Goal: Information Seeking & Learning: Learn about a topic

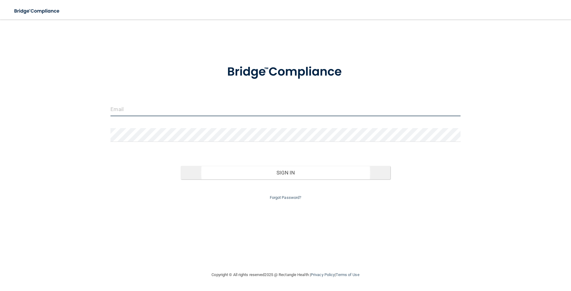
type input "[PERSON_NAME][EMAIL_ADDRESS][DOMAIN_NAME]"
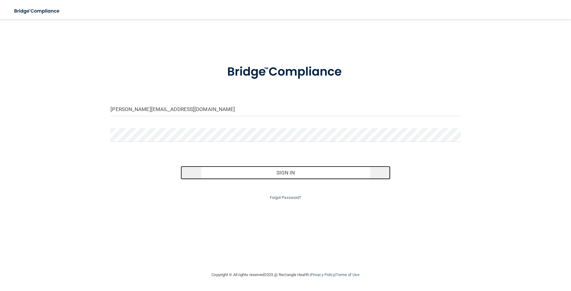
click at [224, 172] on button "Sign In" at bounding box center [286, 172] width 210 height 13
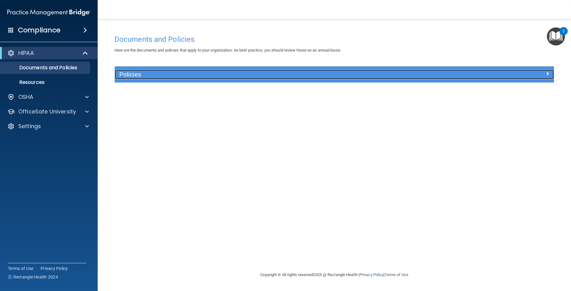
click at [132, 77] on h5 "Policies" at bounding box center [279, 74] width 320 height 7
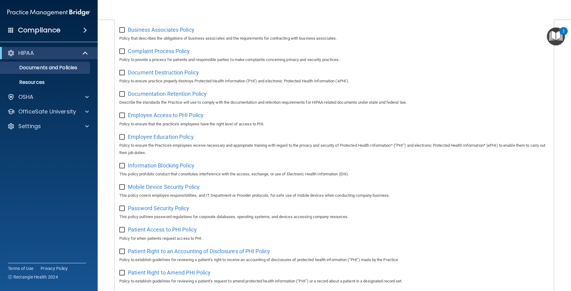
scroll to position [107, 0]
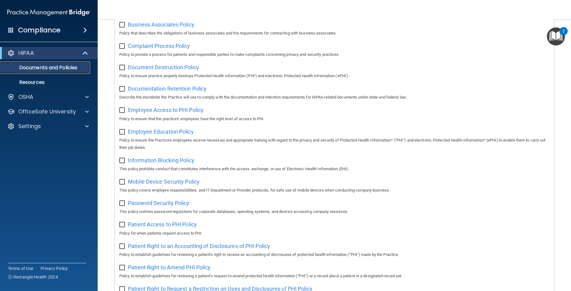
click at [70, 70] on p "Documents and Policies" at bounding box center [45, 68] width 83 height 6
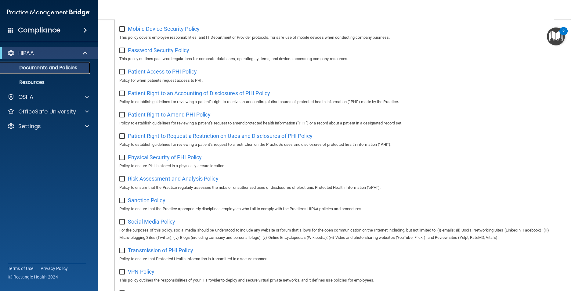
scroll to position [260, 0]
click at [136, 160] on span "Physical Security of PHI Policy" at bounding box center [165, 157] width 74 height 6
click at [63, 98] on div "OSHA" at bounding box center [41, 96] width 76 height 7
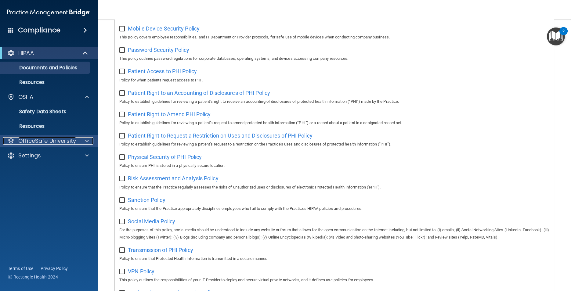
click at [77, 140] on div "OfficeSafe University" at bounding box center [41, 140] width 76 height 7
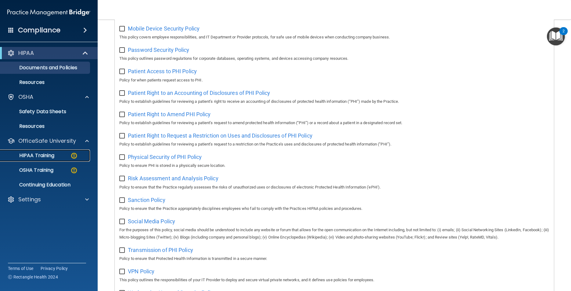
click at [73, 155] on img at bounding box center [74, 156] width 8 height 8
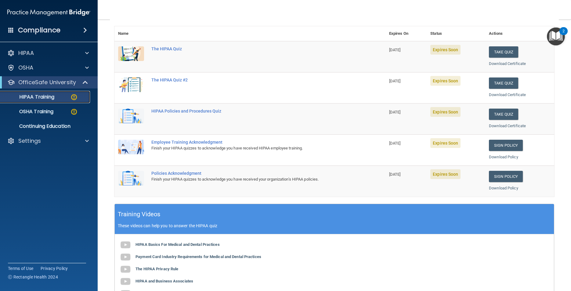
scroll to position [65, 0]
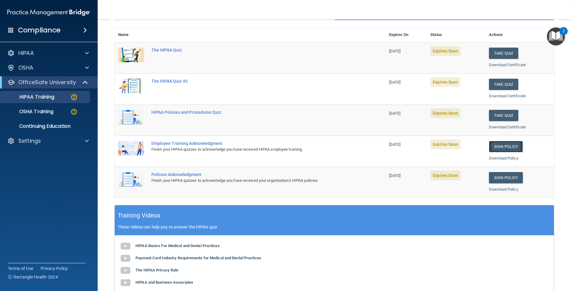
click at [503, 147] on link "Sign Policy" at bounding box center [506, 146] width 34 height 11
click at [497, 179] on link "Sign Policy" at bounding box center [506, 177] width 34 height 11
click at [500, 52] on button "Take Quiz" at bounding box center [503, 53] width 29 height 11
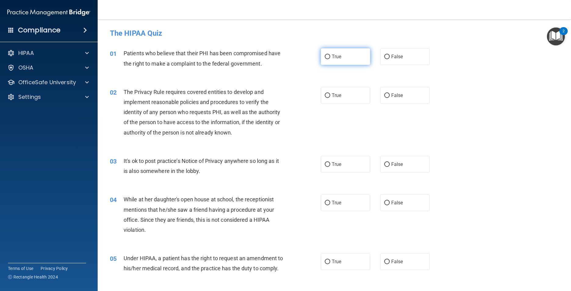
click at [326, 56] on input "True" at bounding box center [327, 57] width 5 height 5
radio input "true"
click at [328, 92] on label "True" at bounding box center [346, 95] width 50 height 17
click at [328, 93] on input "True" at bounding box center [327, 95] width 5 height 5
radio input "true"
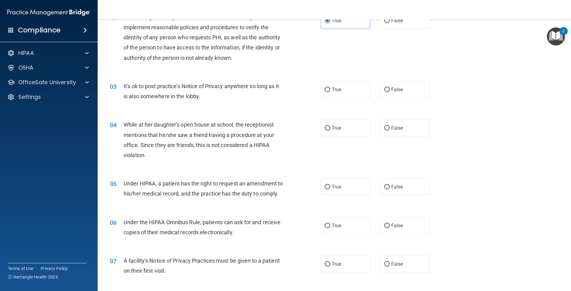
scroll to position [80, 0]
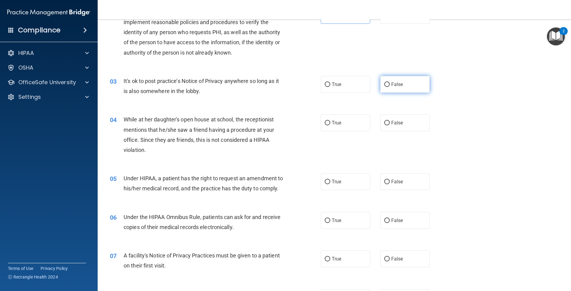
click at [391, 84] on span "False" at bounding box center [397, 84] width 12 height 6
click at [388, 84] on input "False" at bounding box center [386, 84] width 5 height 5
radio input "true"
click at [393, 129] on label "False" at bounding box center [405, 122] width 50 height 17
click at [390, 125] on input "False" at bounding box center [386, 123] width 5 height 5
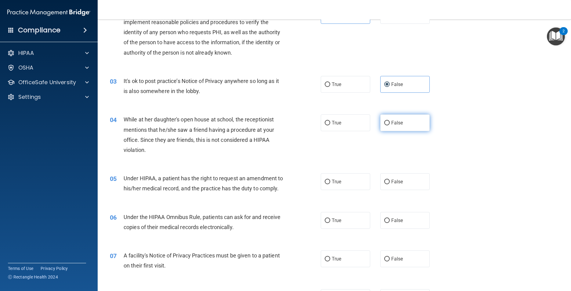
radio input "true"
click at [394, 185] on label "False" at bounding box center [405, 181] width 50 height 17
click at [390, 184] on input "False" at bounding box center [386, 182] width 5 height 5
radio input "true"
click at [343, 225] on label "True" at bounding box center [346, 220] width 50 height 17
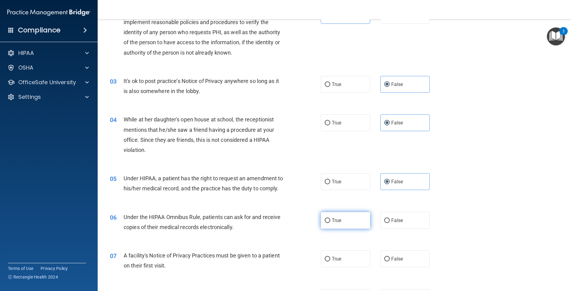
click at [330, 223] on input "True" at bounding box center [327, 220] width 5 height 5
radio input "true"
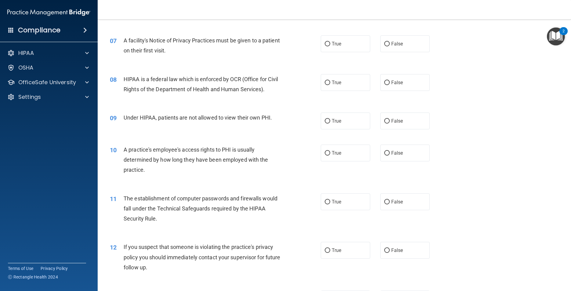
scroll to position [298, 0]
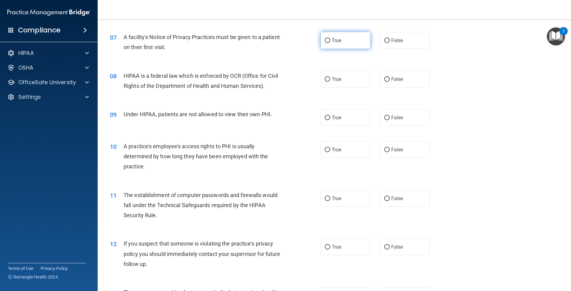
click at [348, 49] on label "True" at bounding box center [346, 40] width 50 height 17
click at [330, 43] on input "True" at bounding box center [327, 40] width 5 height 5
radio input "true"
click at [340, 88] on label "True" at bounding box center [346, 79] width 50 height 17
click at [330, 82] on input "True" at bounding box center [327, 79] width 5 height 5
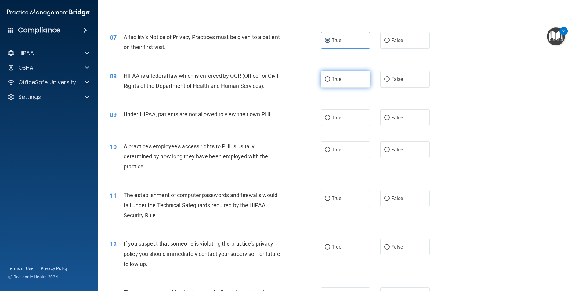
radio input "true"
click at [391, 121] on span "False" at bounding box center [397, 118] width 12 height 6
click at [390, 120] on input "False" at bounding box center [386, 118] width 5 height 5
radio input "true"
click at [396, 158] on label "False" at bounding box center [405, 149] width 50 height 17
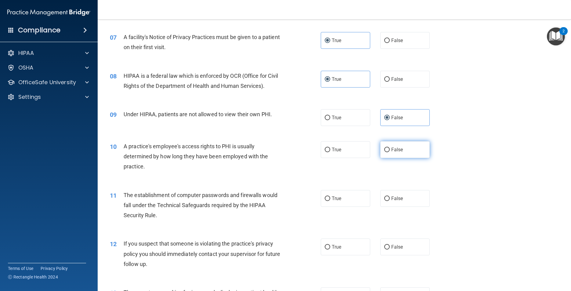
click at [390, 152] on input "False" at bounding box center [386, 150] width 5 height 5
radio input "true"
click at [350, 207] on label "True" at bounding box center [346, 198] width 50 height 17
click at [330, 201] on input "True" at bounding box center [327, 198] width 5 height 5
radio input "true"
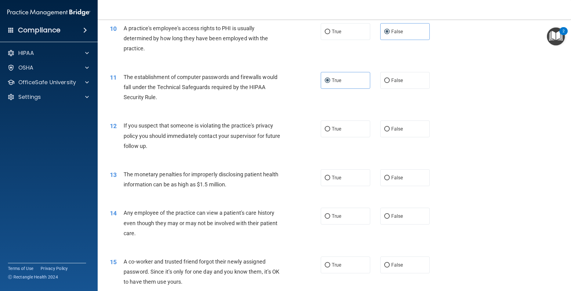
scroll to position [457, 0]
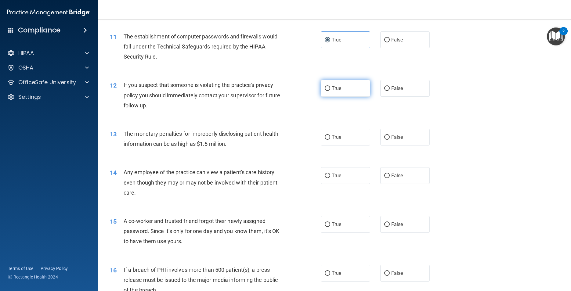
click at [341, 94] on label "True" at bounding box center [346, 88] width 50 height 17
click at [330, 91] on input "True" at bounding box center [327, 88] width 5 height 5
radio input "true"
click at [344, 146] on label "True" at bounding box center [346, 137] width 50 height 17
click at [330, 140] on input "True" at bounding box center [327, 137] width 5 height 5
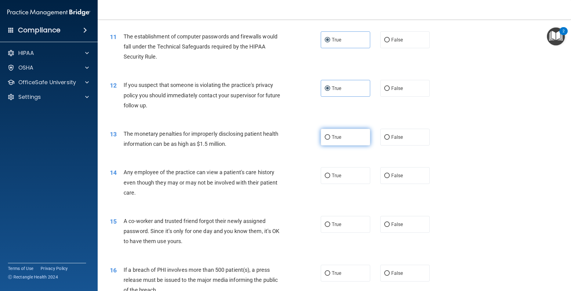
radio input "true"
click at [400, 178] on span "False" at bounding box center [397, 176] width 12 height 6
click at [390, 178] on input "False" at bounding box center [386, 176] width 5 height 5
radio input "true"
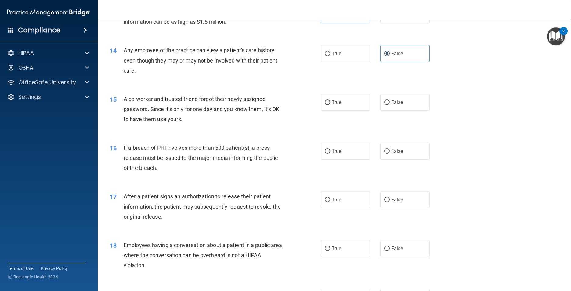
scroll to position [591, 0]
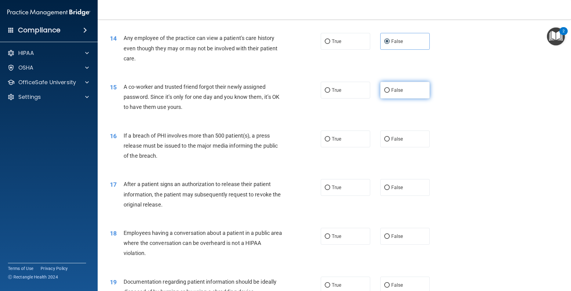
click at [391, 93] on span "False" at bounding box center [397, 90] width 12 height 6
click at [388, 93] on input "False" at bounding box center [386, 90] width 5 height 5
radio input "true"
click at [337, 147] on label "True" at bounding box center [346, 139] width 50 height 17
click at [330, 142] on input "True" at bounding box center [327, 139] width 5 height 5
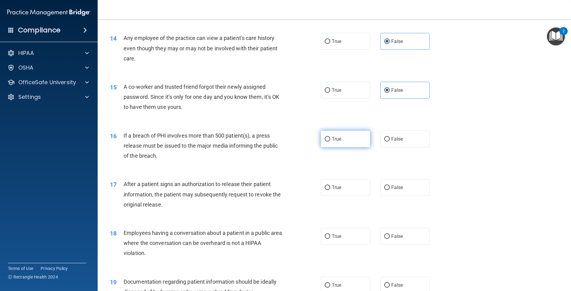
radio input "true"
click at [337, 191] on label "True" at bounding box center [346, 187] width 50 height 17
click at [330, 190] on input "True" at bounding box center [327, 187] width 5 height 5
radio input "true"
click at [398, 239] on span "False" at bounding box center [397, 236] width 12 height 6
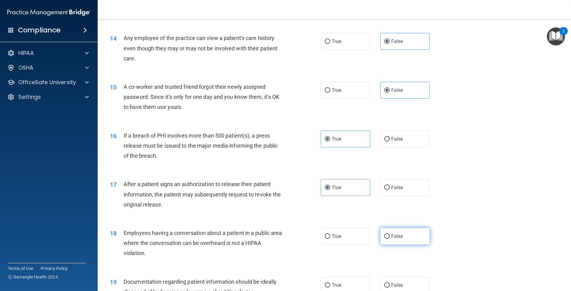
click at [390, 239] on input "False" at bounding box center [386, 236] width 5 height 5
radio input "true"
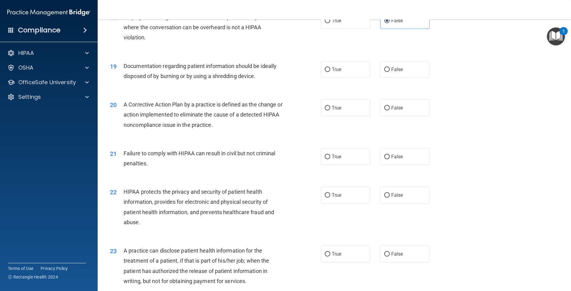
scroll to position [819, 0]
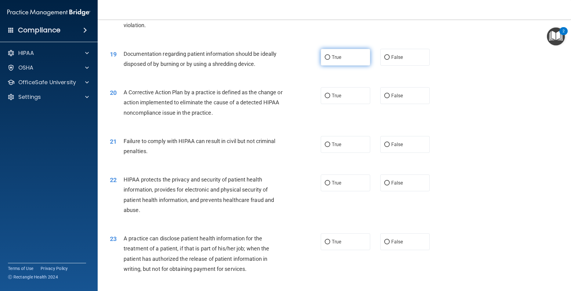
click at [332, 60] on span "True" at bounding box center [336, 57] width 9 height 6
click at [330, 60] on input "True" at bounding box center [327, 57] width 5 height 5
radio input "true"
click at [330, 104] on label "True" at bounding box center [346, 95] width 50 height 17
click at [330, 98] on input "True" at bounding box center [327, 96] width 5 height 5
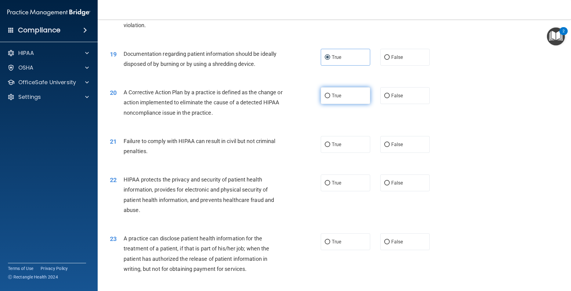
radio input "true"
click at [398, 153] on label "False" at bounding box center [405, 144] width 50 height 17
click at [390, 147] on input "False" at bounding box center [386, 144] width 5 height 5
radio input "true"
click at [343, 191] on label "True" at bounding box center [346, 183] width 50 height 17
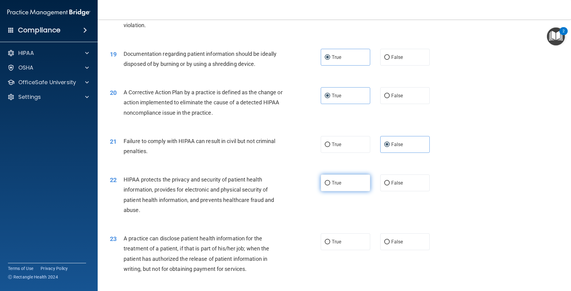
click at [330, 185] on input "True" at bounding box center [327, 183] width 5 height 5
radio input "true"
click at [383, 250] on label "False" at bounding box center [405, 241] width 50 height 17
click at [384, 244] on input "False" at bounding box center [386, 242] width 5 height 5
radio input "true"
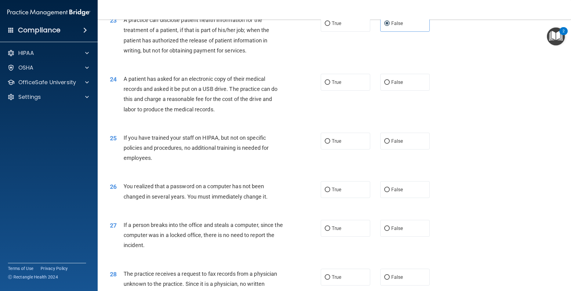
scroll to position [1043, 0]
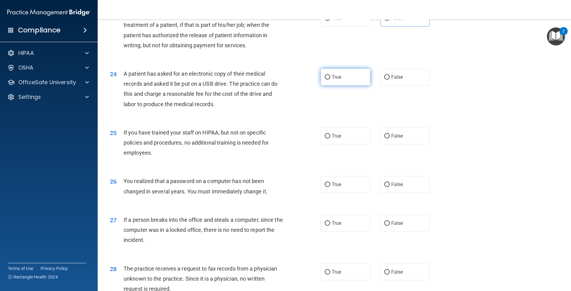
click at [339, 85] on label "True" at bounding box center [346, 77] width 50 height 17
click at [330, 80] on input "True" at bounding box center [327, 77] width 5 height 5
radio input "true"
click at [398, 144] on label "False" at bounding box center [405, 136] width 50 height 17
click at [390, 139] on input "False" at bounding box center [386, 136] width 5 height 5
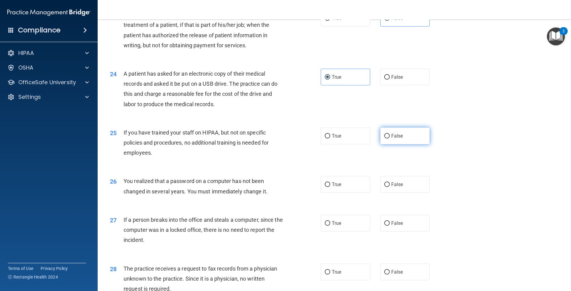
radio input "true"
click at [338, 187] on span "True" at bounding box center [336, 185] width 9 height 6
click at [330, 187] on input "True" at bounding box center [327, 184] width 5 height 5
radio input "true"
click at [393, 226] on span "False" at bounding box center [397, 223] width 12 height 6
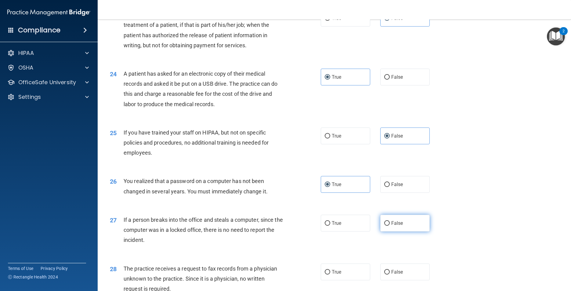
click at [390, 226] on input "False" at bounding box center [386, 223] width 5 height 5
radio input "true"
click at [400, 277] on label "False" at bounding box center [405, 272] width 50 height 17
click at [390, 275] on input "False" at bounding box center [386, 272] width 5 height 5
radio input "true"
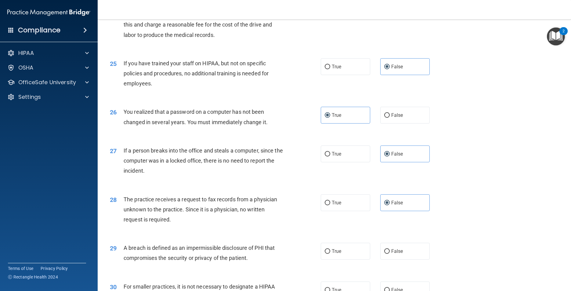
scroll to position [1165, 0]
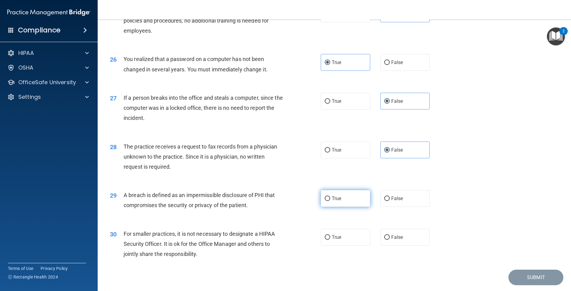
click at [347, 207] on label "True" at bounding box center [346, 198] width 50 height 17
click at [330, 201] on input "True" at bounding box center [327, 198] width 5 height 5
radio input "true"
click at [396, 246] on label "False" at bounding box center [405, 237] width 50 height 17
click at [390, 240] on input "False" at bounding box center [386, 237] width 5 height 5
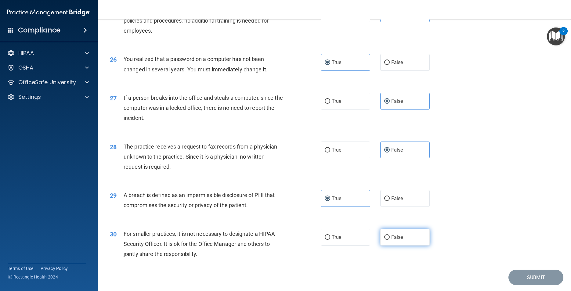
radio input "true"
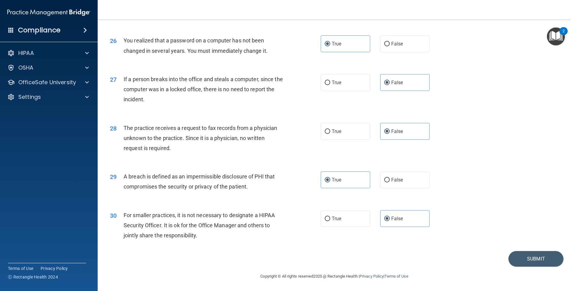
scroll to position [1189, 0]
click at [523, 264] on button "Submit" at bounding box center [535, 259] width 55 height 16
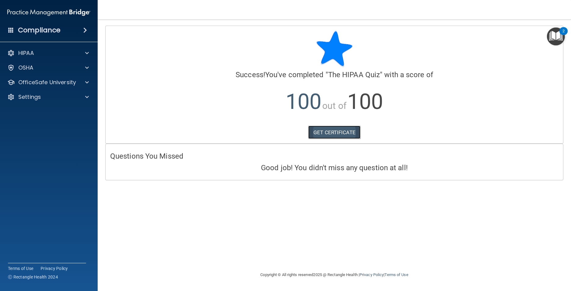
click at [333, 134] on link "GET CERTIFICATE" at bounding box center [334, 132] width 52 height 13
click at [88, 82] on span at bounding box center [87, 82] width 4 height 7
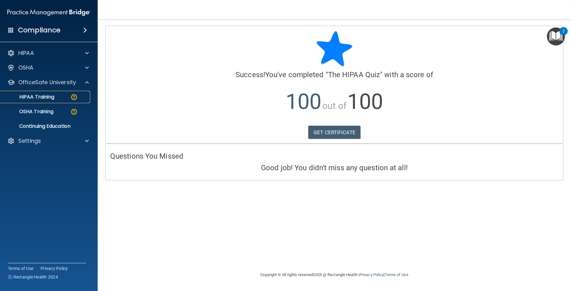
click at [75, 100] on img at bounding box center [74, 97] width 8 height 8
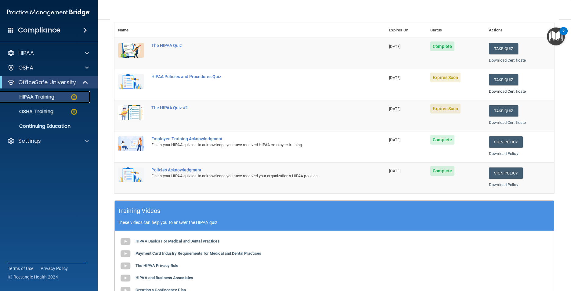
scroll to position [69, 0]
click at [495, 81] on button "Take Quiz" at bounding box center [503, 79] width 29 height 11
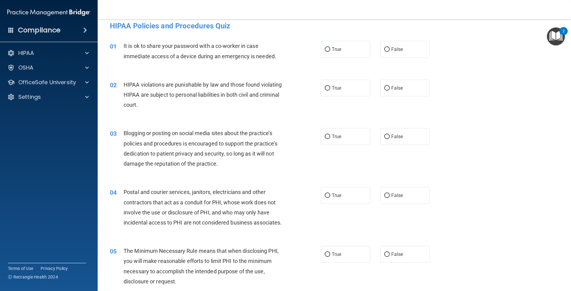
scroll to position [7, 0]
click at [391, 50] on span "False" at bounding box center [397, 50] width 12 height 6
click at [390, 50] on input "False" at bounding box center [386, 50] width 5 height 5
radio input "true"
click at [340, 86] on label "True" at bounding box center [346, 88] width 50 height 17
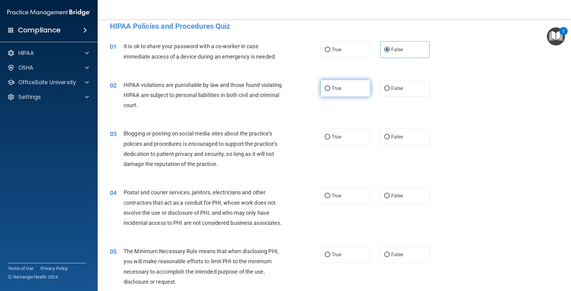
click at [330, 86] on input "True" at bounding box center [327, 88] width 5 height 5
radio input "true"
click at [391, 134] on label "False" at bounding box center [405, 136] width 50 height 17
click at [390, 135] on input "False" at bounding box center [386, 137] width 5 height 5
radio input "true"
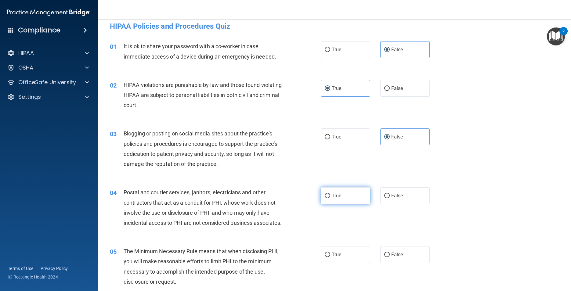
click at [339, 190] on label "True" at bounding box center [346, 195] width 50 height 17
click at [330, 194] on input "True" at bounding box center [327, 196] width 5 height 5
radio input "true"
click at [337, 263] on label "True" at bounding box center [346, 254] width 50 height 17
click at [330, 257] on input "True" at bounding box center [327, 255] width 5 height 5
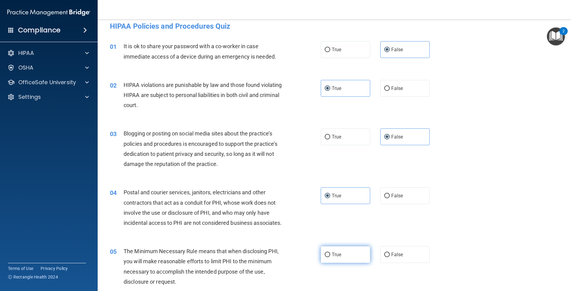
radio input "true"
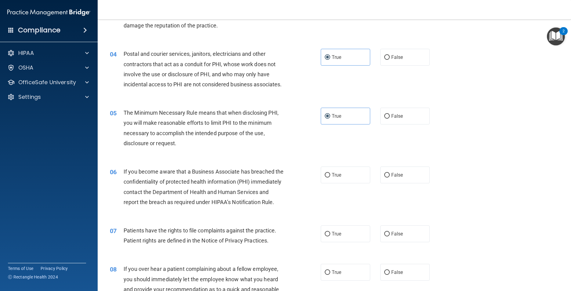
scroll to position [170, 0]
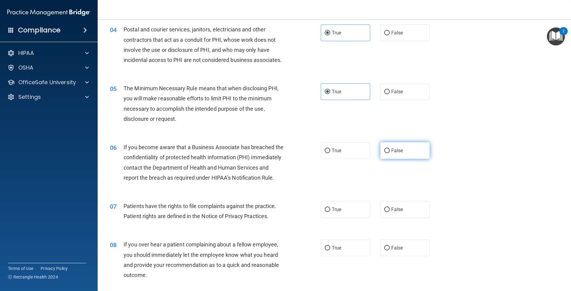
click at [404, 159] on label "False" at bounding box center [405, 150] width 50 height 17
click at [390, 153] on input "False" at bounding box center [386, 151] width 5 height 5
radio input "true"
click at [400, 212] on span "False" at bounding box center [397, 210] width 12 height 6
click at [390, 212] on input "False" at bounding box center [386, 209] width 5 height 5
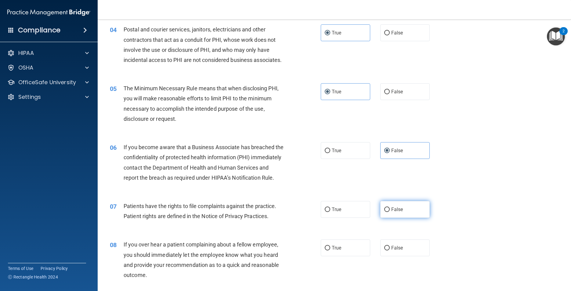
radio input "true"
drag, startPoint x: 401, startPoint y: 266, endPoint x: 516, endPoint y: 281, distance: 116.0
click at [401, 256] on label "False" at bounding box center [405, 247] width 50 height 17
click at [390, 250] on input "False" at bounding box center [386, 248] width 5 height 5
radio input "true"
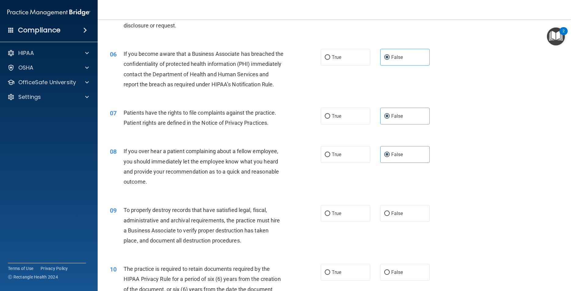
scroll to position [272, 0]
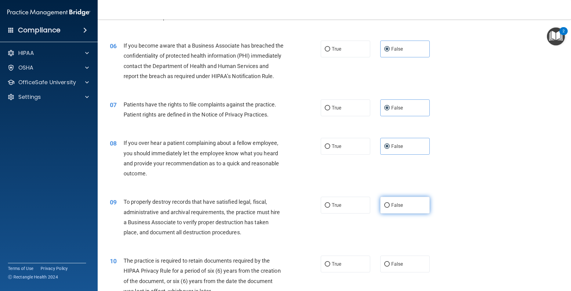
click at [391, 208] on span "False" at bounding box center [397, 205] width 12 height 6
click at [390, 208] on input "False" at bounding box center [386, 205] width 5 height 5
radio input "true"
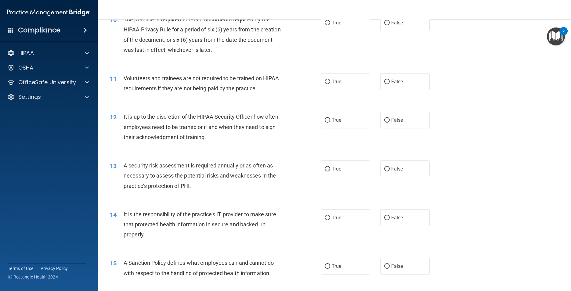
scroll to position [516, 0]
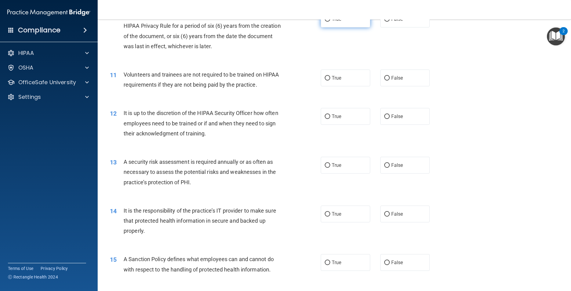
click at [337, 27] on label "True" at bounding box center [346, 19] width 50 height 17
click at [330, 22] on input "True" at bounding box center [327, 19] width 5 height 5
radio input "true"
click at [337, 86] on label "True" at bounding box center [346, 78] width 50 height 17
click at [330, 81] on input "True" at bounding box center [327, 78] width 5 height 5
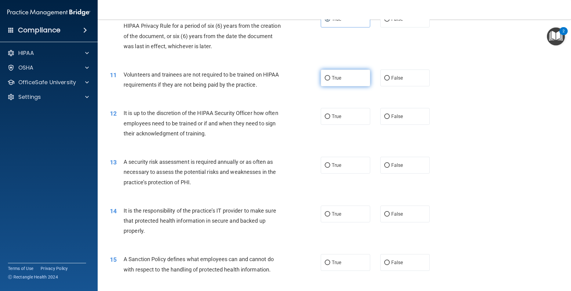
radio input "true"
click at [350, 125] on label "True" at bounding box center [346, 116] width 50 height 17
click at [330, 119] on input "True" at bounding box center [327, 116] width 5 height 5
radio input "true"
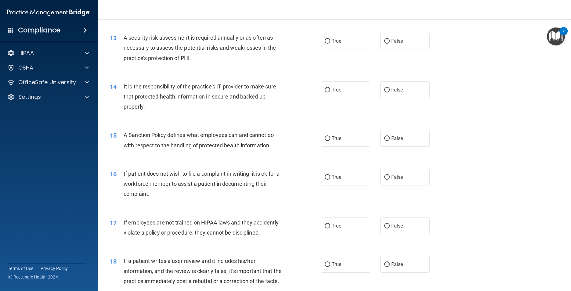
scroll to position [643, 0]
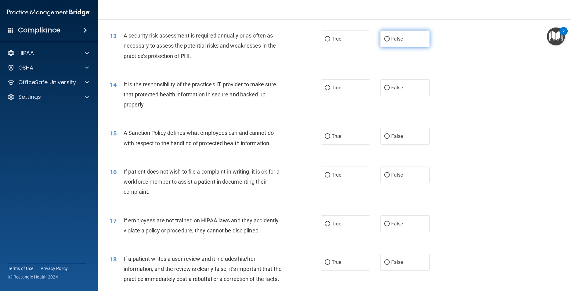
click at [400, 47] on label "False" at bounding box center [405, 39] width 50 height 17
click at [390, 41] on input "False" at bounding box center [386, 39] width 5 height 5
radio input "true"
click at [394, 91] on span "False" at bounding box center [397, 88] width 12 height 6
click at [390, 90] on input "False" at bounding box center [386, 88] width 5 height 5
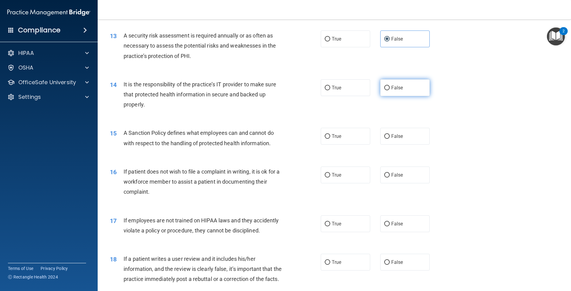
radio input "true"
click at [352, 145] on label "True" at bounding box center [346, 136] width 50 height 17
click at [330, 139] on input "True" at bounding box center [327, 136] width 5 height 5
radio input "true"
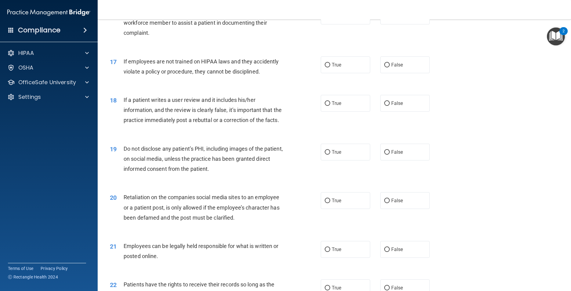
scroll to position [798, 0]
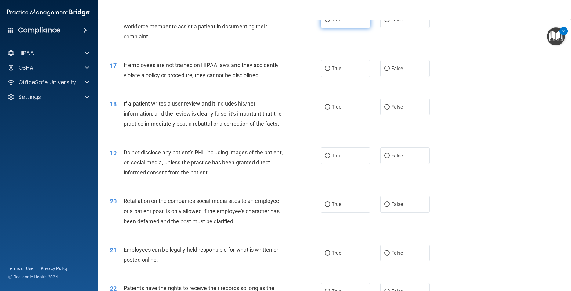
click at [345, 28] on label "True" at bounding box center [346, 19] width 50 height 17
click at [330, 22] on input "True" at bounding box center [327, 20] width 5 height 5
radio input "true"
click at [332, 71] on span "True" at bounding box center [336, 69] width 9 height 6
click at [330, 71] on input "True" at bounding box center [327, 69] width 5 height 5
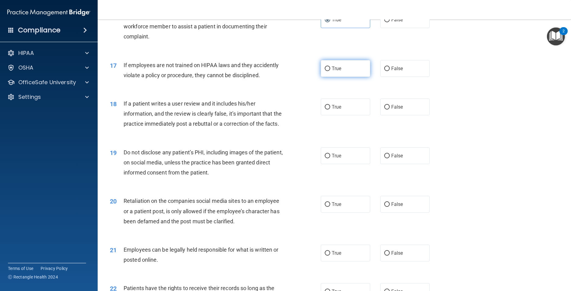
radio input "true"
click at [397, 110] on span "False" at bounding box center [397, 107] width 12 height 6
click at [390, 110] on input "False" at bounding box center [386, 107] width 5 height 5
radio input "true"
click at [399, 159] on span "False" at bounding box center [397, 156] width 12 height 6
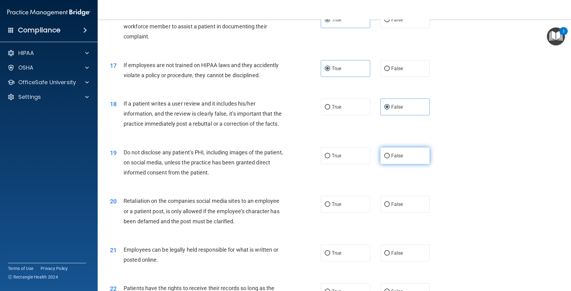
click at [390, 158] on input "False" at bounding box center [386, 156] width 5 height 5
radio input "true"
click at [386, 213] on label "False" at bounding box center [405, 204] width 50 height 17
click at [386, 207] on input "False" at bounding box center [386, 204] width 5 height 5
radio input "true"
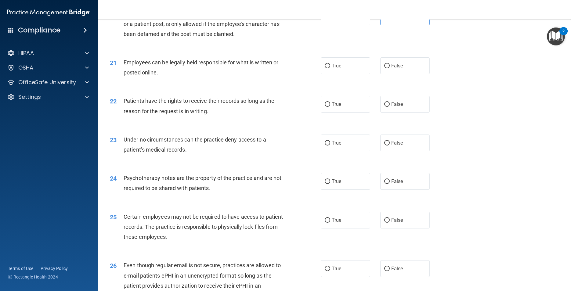
scroll to position [1002, 0]
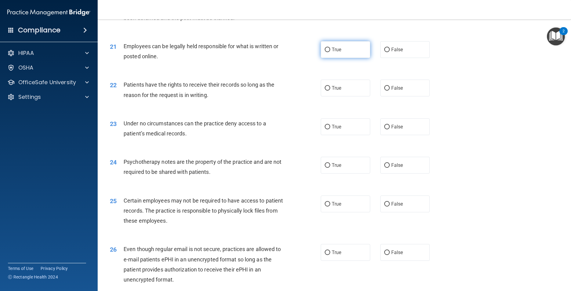
click at [352, 58] on label "True" at bounding box center [346, 49] width 50 height 17
click at [330, 52] on input "True" at bounding box center [327, 50] width 5 height 5
radio input "true"
click at [340, 96] on label "True" at bounding box center [346, 88] width 50 height 17
click at [330, 91] on input "True" at bounding box center [327, 88] width 5 height 5
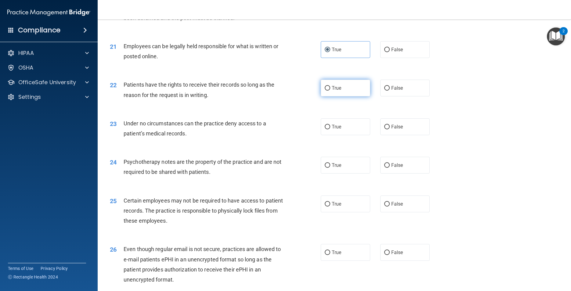
radio input "true"
click at [386, 129] on input "False" at bounding box center [386, 127] width 5 height 5
radio input "true"
click at [391, 168] on span "False" at bounding box center [397, 165] width 12 height 6
click at [389, 168] on input "False" at bounding box center [386, 165] width 5 height 5
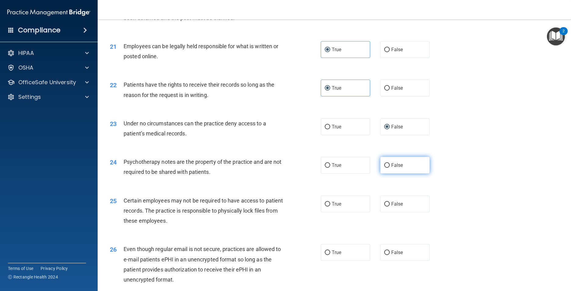
radio input "true"
click at [344, 212] on label "True" at bounding box center [346, 204] width 50 height 17
click at [330, 207] on input "True" at bounding box center [327, 204] width 5 height 5
radio input "true"
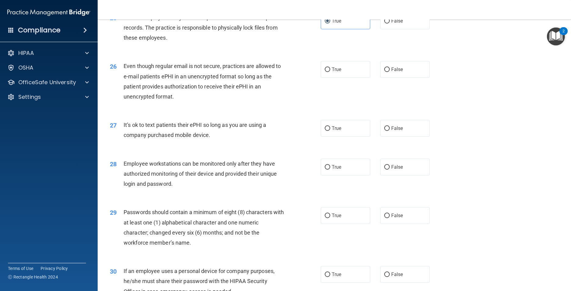
scroll to position [1197, 0]
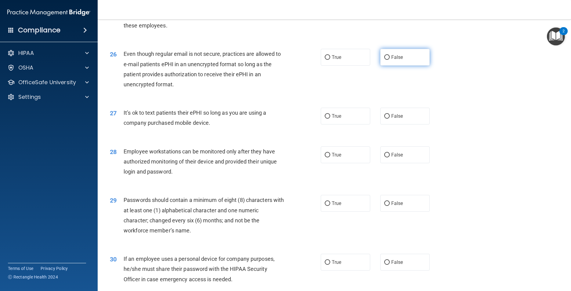
click at [394, 60] on span "False" at bounding box center [397, 57] width 12 height 6
click at [390, 60] on input "False" at bounding box center [386, 57] width 5 height 5
radio input "true"
click at [398, 124] on label "False" at bounding box center [405, 116] width 50 height 17
click at [390, 119] on input "False" at bounding box center [386, 116] width 5 height 5
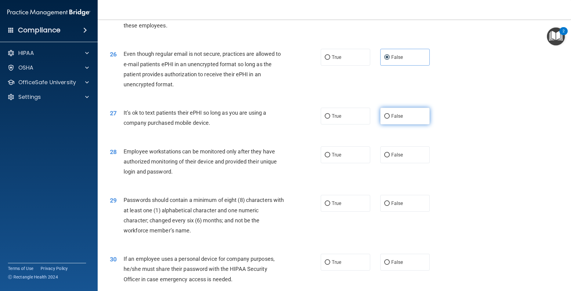
radio input "true"
click at [346, 163] on label "True" at bounding box center [346, 154] width 50 height 17
click at [330, 157] on input "True" at bounding box center [327, 155] width 5 height 5
radio input "true"
click at [343, 244] on div "29 Passwords should contain a minimum of eight (8) characters with at least one…" at bounding box center [334, 216] width 458 height 59
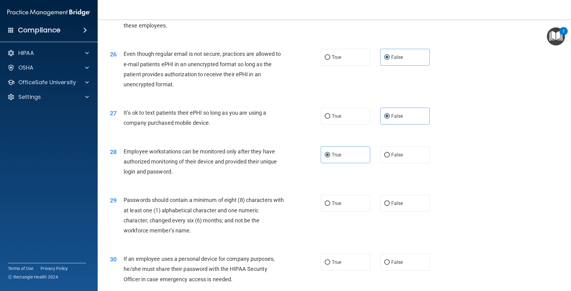
drag, startPoint x: 345, startPoint y: 237, endPoint x: 347, endPoint y: 275, distance: 37.9
click at [345, 212] on label "True" at bounding box center [346, 203] width 50 height 17
click at [330, 206] on input "True" at bounding box center [327, 203] width 5 height 5
radio input "true"
click at [347, 271] on label "True" at bounding box center [346, 262] width 50 height 17
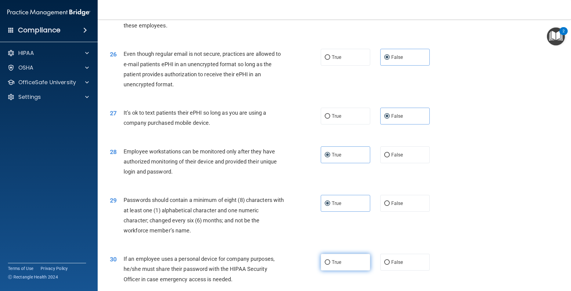
click at [330, 265] on input "True" at bounding box center [327, 262] width 5 height 5
radio input "true"
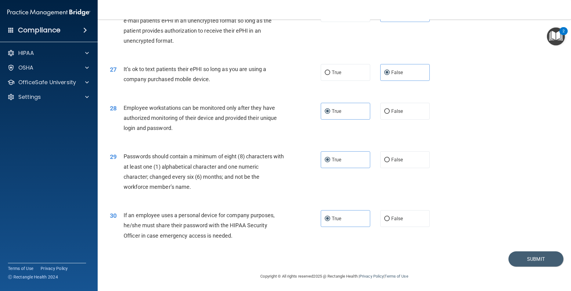
scroll to position [1271, 0]
drag, startPoint x: 523, startPoint y: 261, endPoint x: 493, endPoint y: 278, distance: 34.3
click at [523, 261] on button "Submit" at bounding box center [535, 259] width 55 height 16
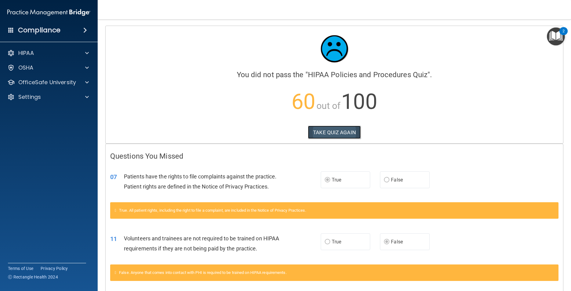
click at [335, 131] on button "TAKE QUIZ AGAIN" at bounding box center [334, 132] width 53 height 13
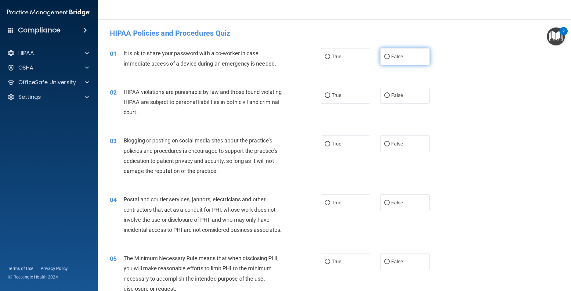
click at [384, 57] on input "False" at bounding box center [386, 57] width 5 height 5
radio input "true"
click at [338, 94] on span "True" at bounding box center [336, 95] width 9 height 6
click at [330, 94] on input "True" at bounding box center [327, 95] width 5 height 5
radio input "true"
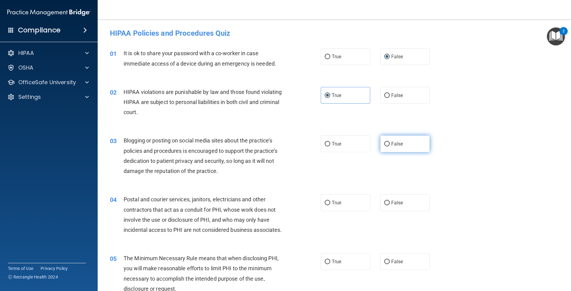
click at [401, 145] on label "False" at bounding box center [405, 143] width 50 height 17
click at [390, 145] on input "False" at bounding box center [386, 144] width 5 height 5
radio input "true"
click at [341, 202] on label "True" at bounding box center [346, 202] width 50 height 17
click at [330, 202] on input "True" at bounding box center [327, 203] width 5 height 5
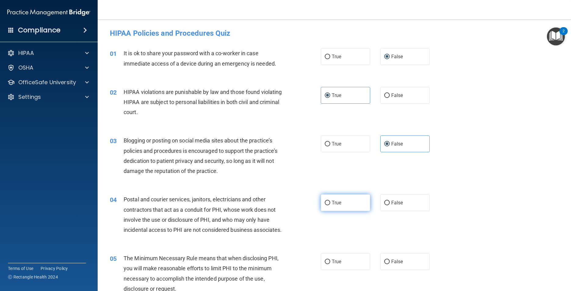
radio input "true"
click at [352, 269] on label "True" at bounding box center [346, 261] width 50 height 17
click at [330, 264] on input "True" at bounding box center [327, 262] width 5 height 5
radio input "true"
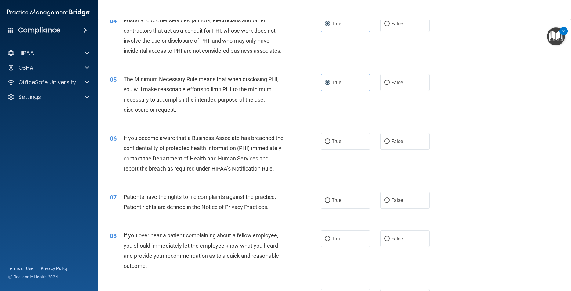
scroll to position [228, 0]
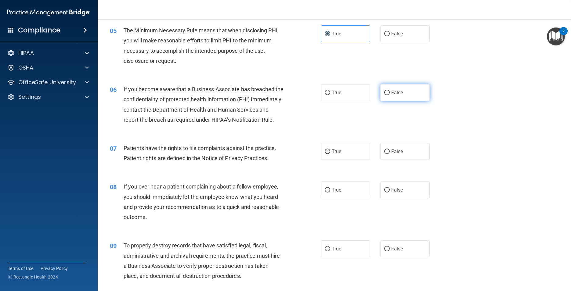
click at [391, 95] on span "False" at bounding box center [397, 93] width 12 height 6
click at [390, 95] on input "False" at bounding box center [386, 93] width 5 height 5
radio input "true"
click at [394, 160] on label "False" at bounding box center [405, 151] width 50 height 17
click at [390, 154] on input "False" at bounding box center [386, 151] width 5 height 5
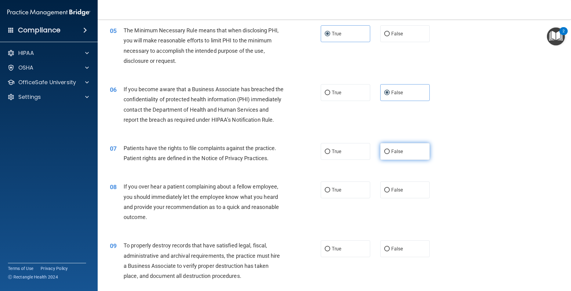
radio input "true"
click at [399, 193] on span "False" at bounding box center [397, 190] width 12 height 6
click at [390, 193] on input "False" at bounding box center [386, 190] width 5 height 5
radio input "true"
click at [396, 252] on span "False" at bounding box center [397, 249] width 12 height 6
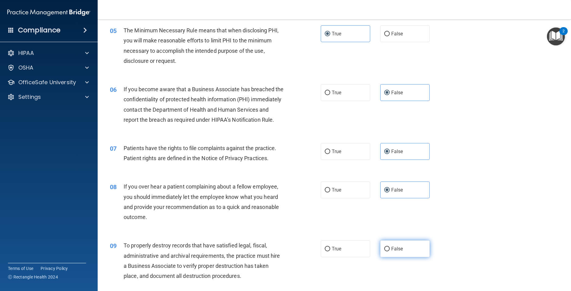
click at [390, 251] on input "False" at bounding box center [386, 249] width 5 height 5
radio input "true"
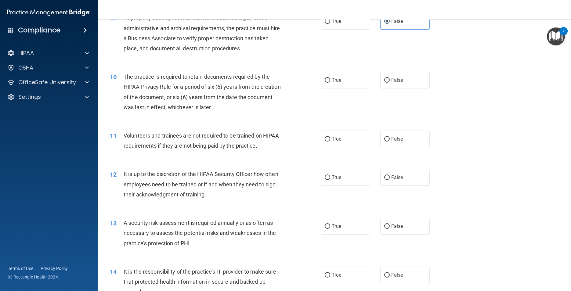
scroll to position [513, 0]
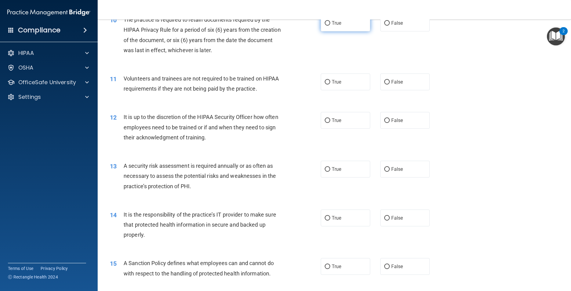
click at [326, 31] on label "True" at bounding box center [346, 23] width 50 height 17
click at [326, 26] on input "True" at bounding box center [327, 23] width 5 height 5
radio input "true"
click at [332, 85] on span "True" at bounding box center [336, 82] width 9 height 6
click at [330, 85] on input "True" at bounding box center [327, 82] width 5 height 5
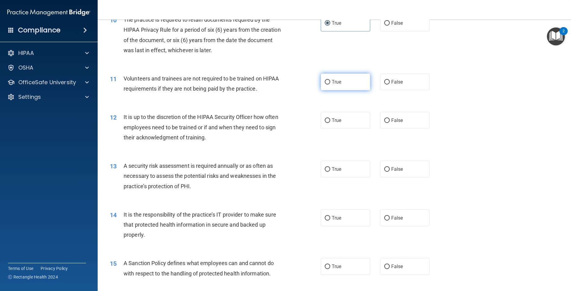
radio input "true"
click at [333, 129] on label "True" at bounding box center [346, 120] width 50 height 17
click at [330, 123] on input "True" at bounding box center [327, 120] width 5 height 5
radio input "true"
click at [401, 178] on label "False" at bounding box center [405, 169] width 50 height 17
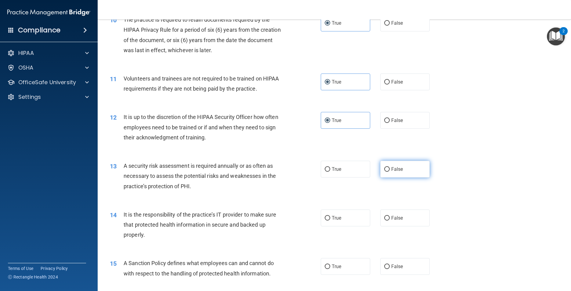
click at [390, 172] on input "False" at bounding box center [386, 169] width 5 height 5
radio input "true"
drag, startPoint x: 398, startPoint y: 237, endPoint x: 372, endPoint y: 257, distance: 32.4
click at [398, 221] on span "False" at bounding box center [397, 218] width 12 height 6
click at [390, 221] on input "False" at bounding box center [386, 218] width 5 height 5
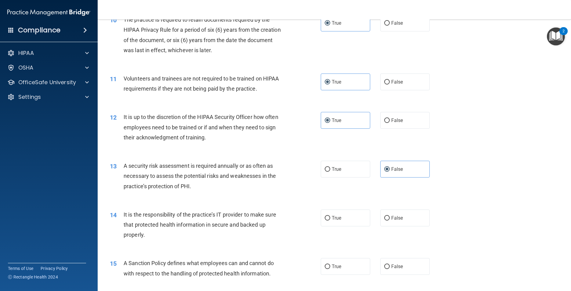
radio input "true"
click at [343, 275] on label "True" at bounding box center [346, 266] width 50 height 17
click at [330, 269] on input "True" at bounding box center [327, 267] width 5 height 5
radio input "true"
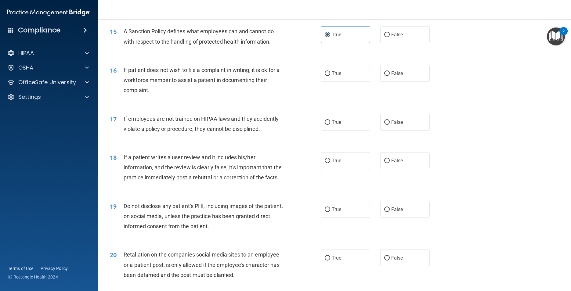
scroll to position [781, 0]
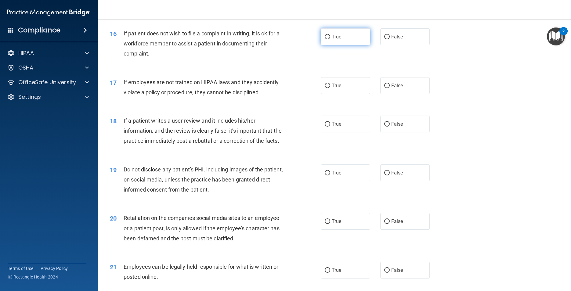
click at [352, 45] on label "True" at bounding box center [346, 36] width 50 height 17
click at [330, 39] on input "True" at bounding box center [327, 37] width 5 height 5
radio input "true"
click at [340, 94] on label "True" at bounding box center [346, 85] width 50 height 17
click at [330, 88] on input "True" at bounding box center [327, 86] width 5 height 5
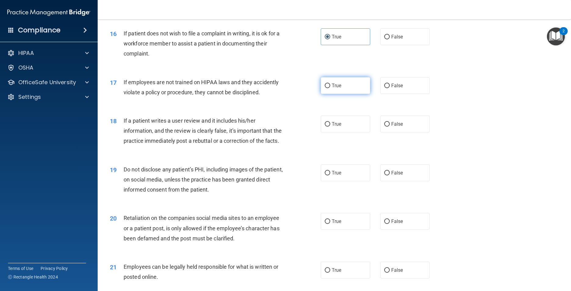
radio input "true"
click at [403, 132] on label "False" at bounding box center [405, 124] width 50 height 17
click at [390, 127] on input "False" at bounding box center [386, 124] width 5 height 5
radio input "true"
click at [400, 176] on span "False" at bounding box center [397, 173] width 12 height 6
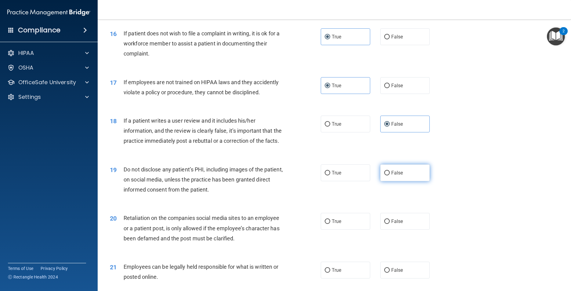
click at [390, 175] on input "False" at bounding box center [386, 173] width 5 height 5
radio input "true"
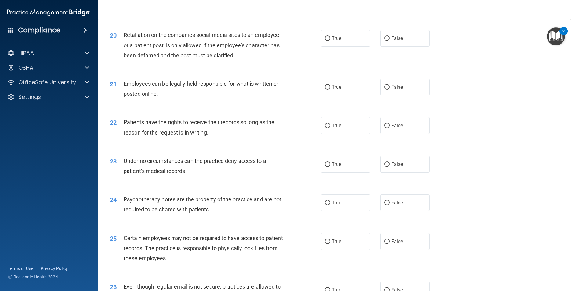
scroll to position [997, 0]
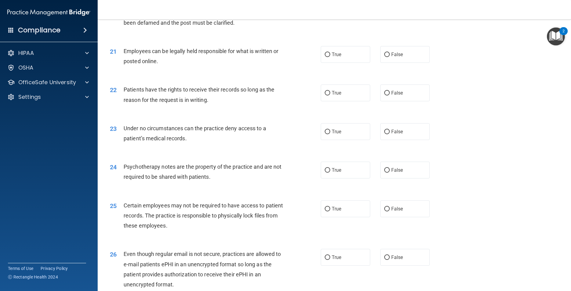
click at [402, 14] on label "False" at bounding box center [405, 5] width 50 height 17
click at [390, 8] on input "False" at bounding box center [386, 6] width 5 height 5
radio input "true"
click at [350, 63] on label "True" at bounding box center [346, 54] width 50 height 17
click at [330, 57] on input "True" at bounding box center [327, 54] width 5 height 5
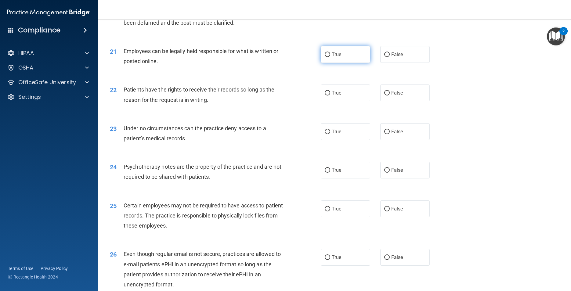
radio input "true"
click at [342, 101] on label "True" at bounding box center [346, 93] width 50 height 17
click at [330, 95] on input "True" at bounding box center [327, 93] width 5 height 5
radio input "true"
click at [395, 140] on label "False" at bounding box center [405, 131] width 50 height 17
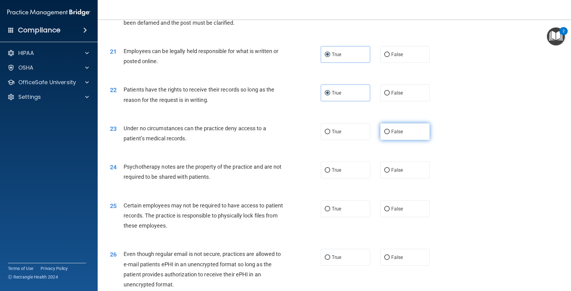
click at [390, 134] on input "False" at bounding box center [386, 132] width 5 height 5
radio input "true"
click at [404, 178] on label "False" at bounding box center [405, 170] width 50 height 17
click at [390, 173] on input "False" at bounding box center [386, 170] width 5 height 5
radio input "true"
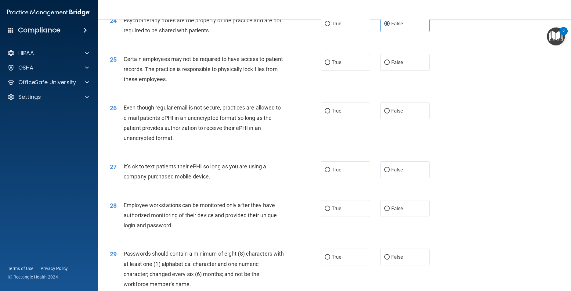
scroll to position [1151, 0]
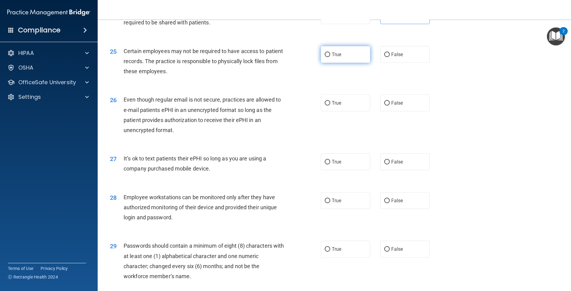
click at [342, 63] on label "True" at bounding box center [346, 54] width 50 height 17
click at [330, 57] on input "True" at bounding box center [327, 54] width 5 height 5
radio input "true"
click at [412, 111] on label "False" at bounding box center [405, 103] width 50 height 17
click at [390, 106] on input "False" at bounding box center [386, 103] width 5 height 5
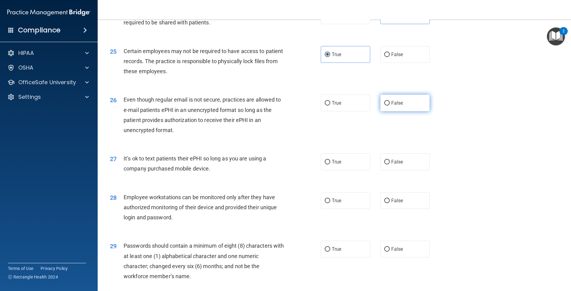
radio input "true"
click at [388, 170] on label "False" at bounding box center [405, 161] width 50 height 17
click at [388, 164] on input "False" at bounding box center [386, 162] width 5 height 5
radio input "true"
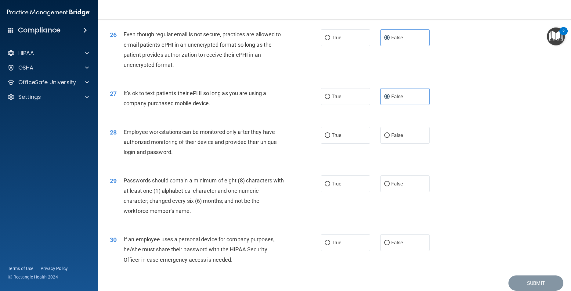
scroll to position [1241, 0]
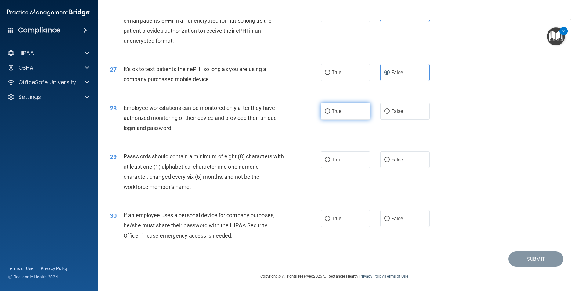
click at [351, 120] on label "True" at bounding box center [346, 111] width 50 height 17
click at [330, 114] on input "True" at bounding box center [327, 111] width 5 height 5
radio input "true"
drag, startPoint x: 345, startPoint y: 180, endPoint x: 345, endPoint y: 186, distance: 6.4
click at [345, 180] on div "29 Passwords should contain a minimum of eight (8) characters with at least one…" at bounding box center [334, 173] width 458 height 59
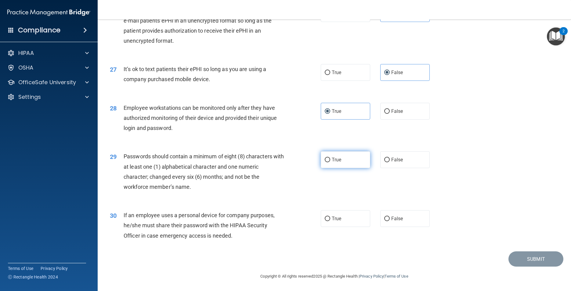
click at [346, 168] on label "True" at bounding box center [346, 159] width 50 height 17
click at [330, 162] on input "True" at bounding box center [327, 160] width 5 height 5
radio input "true"
click at [341, 227] on label "True" at bounding box center [346, 218] width 50 height 17
click at [330, 221] on input "True" at bounding box center [327, 219] width 5 height 5
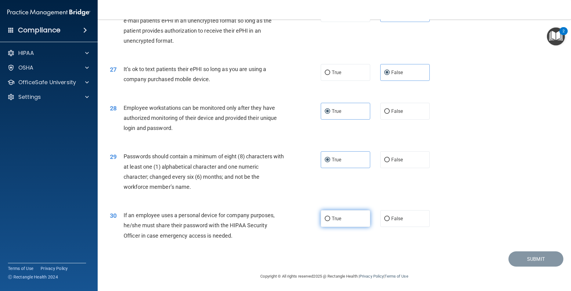
radio input "true"
click at [517, 267] on button "Submit" at bounding box center [535, 259] width 55 height 16
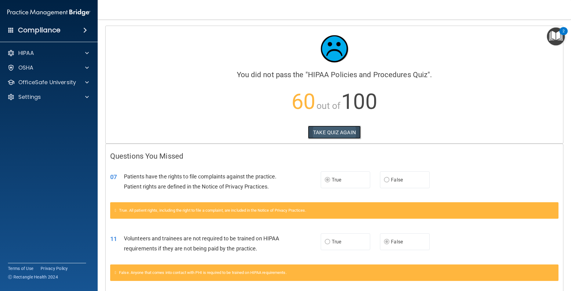
click at [334, 132] on button "TAKE QUIZ AGAIN" at bounding box center [334, 132] width 53 height 13
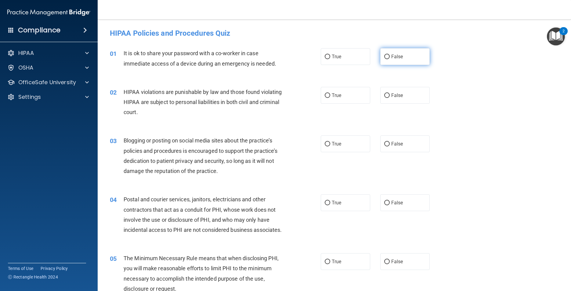
click at [391, 60] on label "False" at bounding box center [405, 56] width 50 height 17
click at [390, 59] on input "False" at bounding box center [386, 57] width 5 height 5
radio input "true"
click at [333, 99] on label "True" at bounding box center [346, 95] width 50 height 17
click at [330, 98] on input "True" at bounding box center [327, 95] width 5 height 5
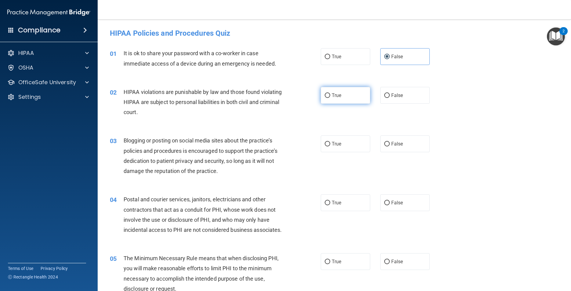
radio input "true"
click at [399, 147] on label "False" at bounding box center [405, 143] width 50 height 17
click at [390, 146] on input "False" at bounding box center [386, 144] width 5 height 5
radio input "true"
click at [338, 203] on span "True" at bounding box center [336, 203] width 9 height 6
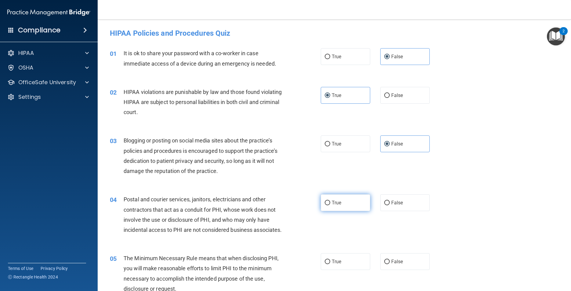
click at [330, 203] on input "True" at bounding box center [327, 203] width 5 height 5
radio input "true"
click at [338, 270] on label "True" at bounding box center [346, 261] width 50 height 17
click at [330, 264] on input "True" at bounding box center [327, 262] width 5 height 5
radio input "true"
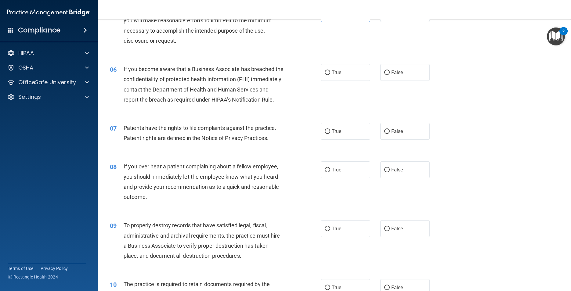
scroll to position [265, 0]
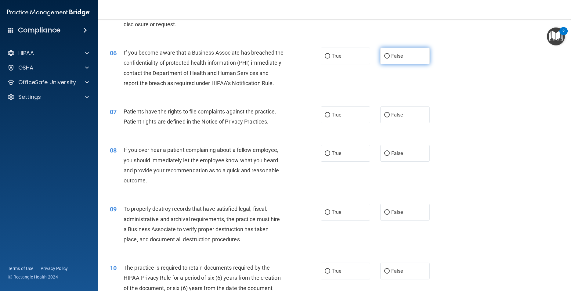
click at [398, 59] on span "False" at bounding box center [397, 56] width 12 height 6
click at [390, 59] on input "False" at bounding box center [386, 56] width 5 height 5
radio input "true"
click at [387, 123] on label "False" at bounding box center [405, 114] width 50 height 17
click at [387, 117] on input "False" at bounding box center [386, 115] width 5 height 5
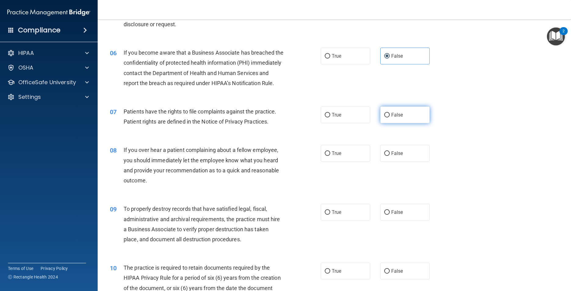
radio input "true"
click at [384, 156] on input "False" at bounding box center [386, 153] width 5 height 5
radio input "true"
click at [391, 215] on span "False" at bounding box center [397, 212] width 12 height 6
click at [384, 215] on input "False" at bounding box center [386, 212] width 5 height 5
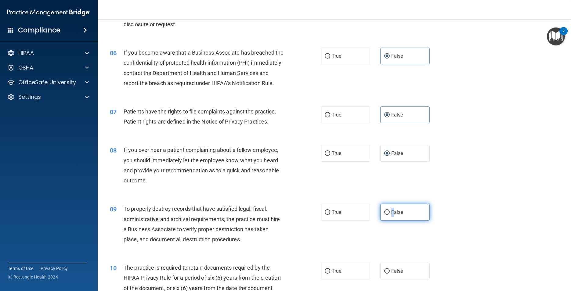
radio input "true"
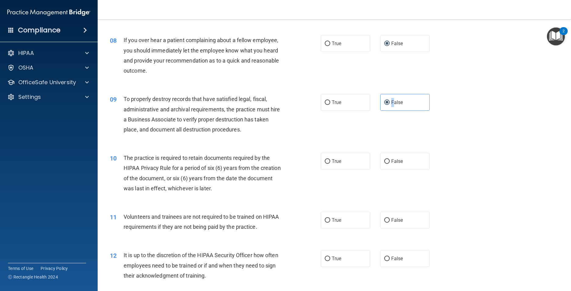
scroll to position [387, 0]
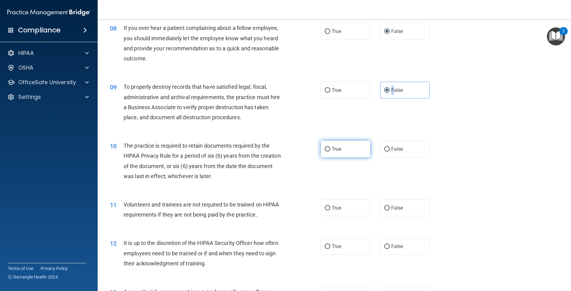
click at [325, 152] on input "True" at bounding box center [327, 149] width 5 height 5
radio input "true"
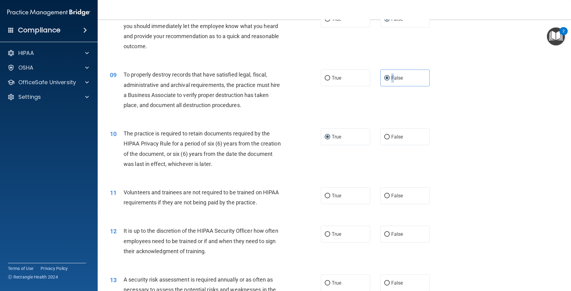
scroll to position [448, 0]
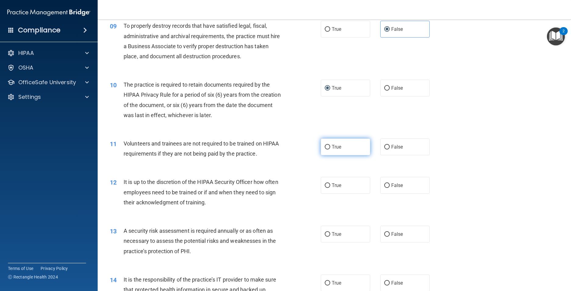
click at [328, 155] on label "True" at bounding box center [346, 147] width 50 height 17
click at [328, 149] on input "True" at bounding box center [327, 147] width 5 height 5
radio input "true"
click at [330, 194] on label "True" at bounding box center [346, 185] width 50 height 17
click at [330, 188] on input "True" at bounding box center [327, 185] width 5 height 5
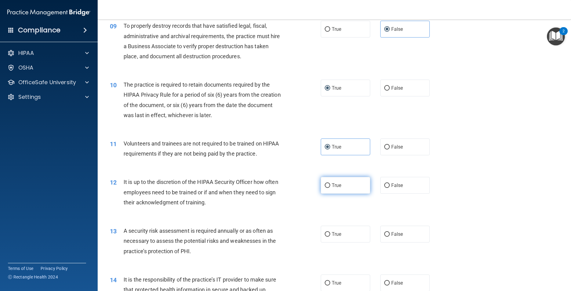
radio input "true"
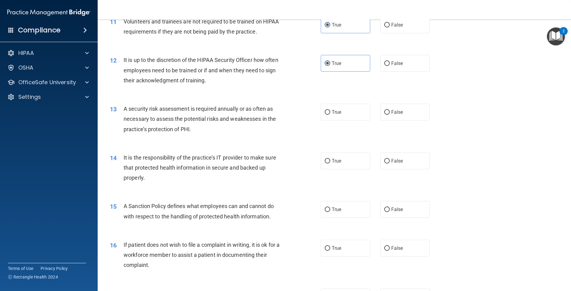
scroll to position [622, 0]
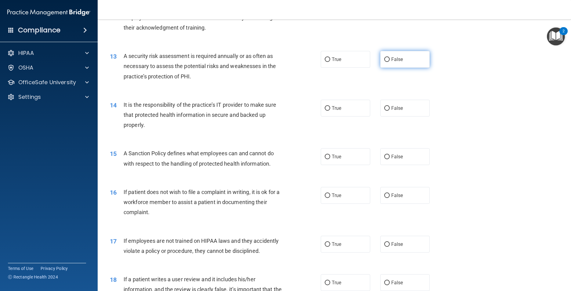
click at [403, 68] on label "False" at bounding box center [405, 59] width 50 height 17
click at [390, 62] on input "False" at bounding box center [386, 59] width 5 height 5
radio input "true"
click at [388, 117] on label "False" at bounding box center [405, 108] width 50 height 17
click at [388, 111] on input "False" at bounding box center [386, 108] width 5 height 5
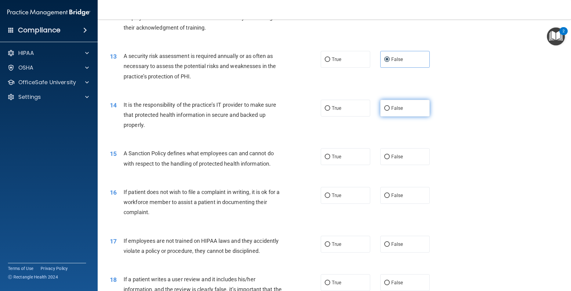
radio input "true"
click at [391, 160] on span "False" at bounding box center [397, 157] width 12 height 6
click at [389, 159] on input "False" at bounding box center [386, 157] width 5 height 5
radio input "true"
click at [337, 198] on span "True" at bounding box center [336, 196] width 9 height 6
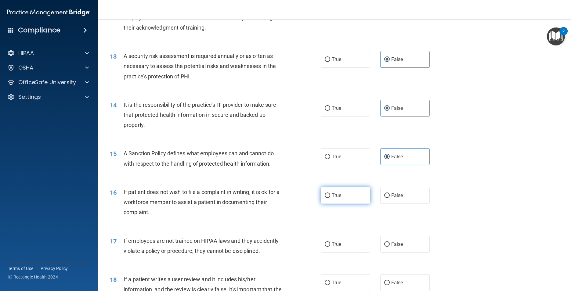
click at [330, 198] on input "True" at bounding box center [327, 195] width 5 height 5
radio input "true"
click at [399, 247] on span "False" at bounding box center [397, 244] width 12 height 6
click at [390, 247] on input "False" at bounding box center [386, 244] width 5 height 5
radio input "true"
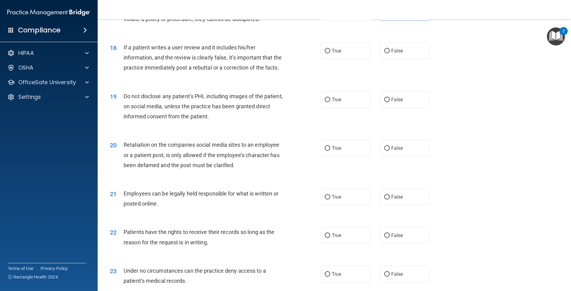
scroll to position [875, 0]
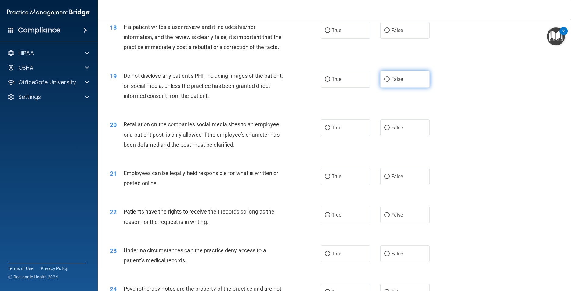
click at [396, 82] on span "False" at bounding box center [397, 79] width 12 height 6
click at [390, 82] on input "False" at bounding box center [386, 79] width 5 height 5
radio input "true"
click at [389, 39] on label "False" at bounding box center [405, 30] width 50 height 17
click at [389, 33] on input "False" at bounding box center [386, 30] width 5 height 5
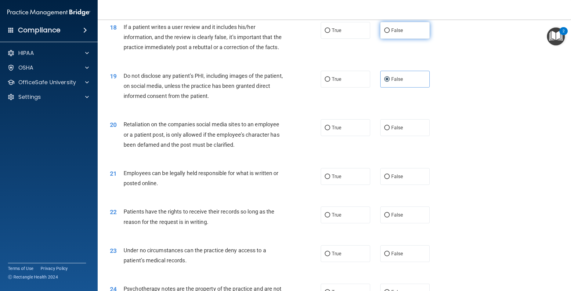
radio input "true"
click at [384, 130] on input "False" at bounding box center [386, 128] width 5 height 5
radio input "true"
click at [345, 185] on label "True" at bounding box center [346, 176] width 50 height 17
click at [330, 179] on input "True" at bounding box center [327, 177] width 5 height 5
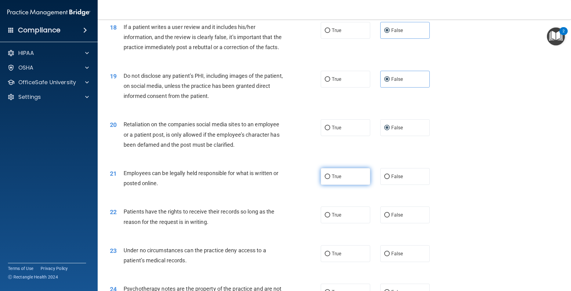
radio input "true"
click at [398, 223] on label "False" at bounding box center [405, 215] width 50 height 17
click at [390, 218] on input "False" at bounding box center [386, 215] width 5 height 5
radio input "true"
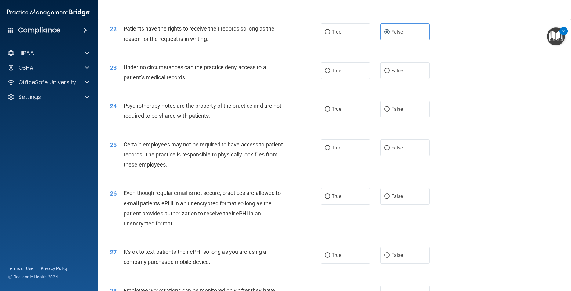
scroll to position [1082, 0]
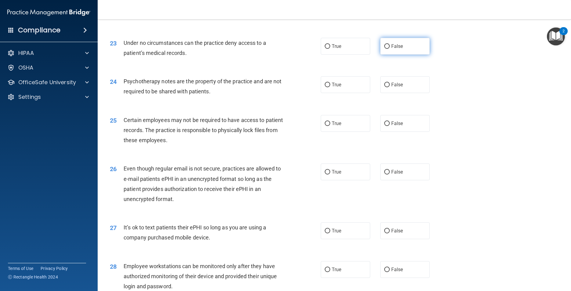
click at [395, 49] on span "False" at bounding box center [397, 46] width 12 height 6
click at [390, 49] on input "False" at bounding box center [386, 46] width 5 height 5
radio input "true"
click at [394, 88] on span "False" at bounding box center [397, 85] width 12 height 6
click at [390, 87] on input "False" at bounding box center [386, 85] width 5 height 5
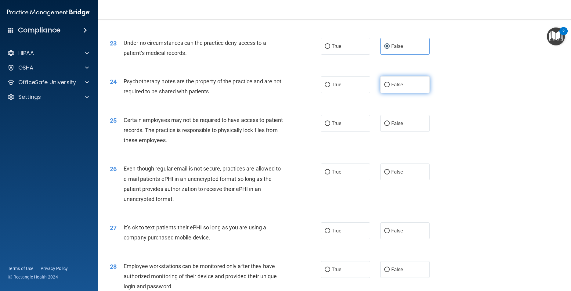
radio input "true"
click at [336, 126] on span "True" at bounding box center [336, 124] width 9 height 6
click at [330, 126] on input "True" at bounding box center [327, 123] width 5 height 5
radio input "true"
click at [392, 175] on span "False" at bounding box center [397, 172] width 12 height 6
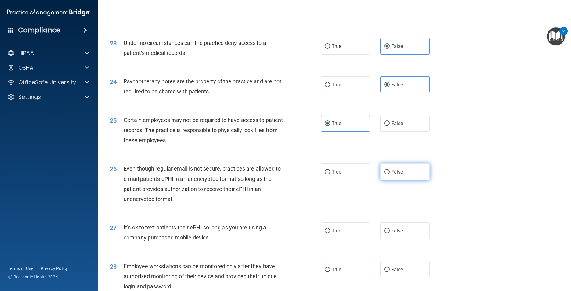
click at [390, 175] on input "False" at bounding box center [386, 172] width 5 height 5
radio input "true"
click at [394, 234] on span "False" at bounding box center [397, 231] width 12 height 6
click at [390, 233] on input "False" at bounding box center [386, 231] width 5 height 5
radio input "true"
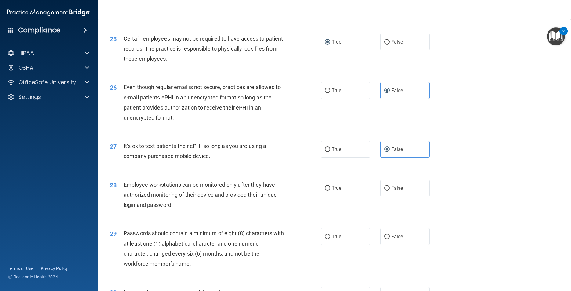
scroll to position [1192, 0]
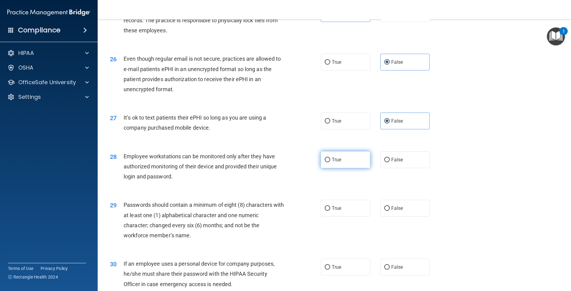
click at [347, 168] on label "True" at bounding box center [346, 159] width 50 height 17
click at [330, 162] on input "True" at bounding box center [327, 160] width 5 height 5
radio input "true"
click at [344, 217] on label "True" at bounding box center [346, 208] width 50 height 17
click at [330, 211] on input "True" at bounding box center [327, 208] width 5 height 5
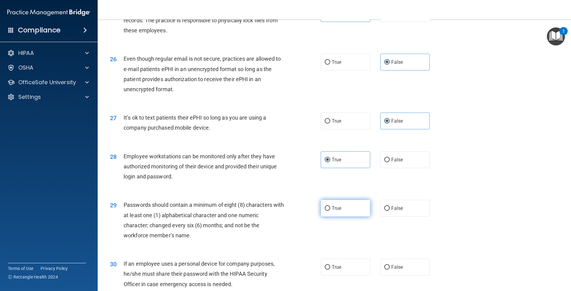
radio input "true"
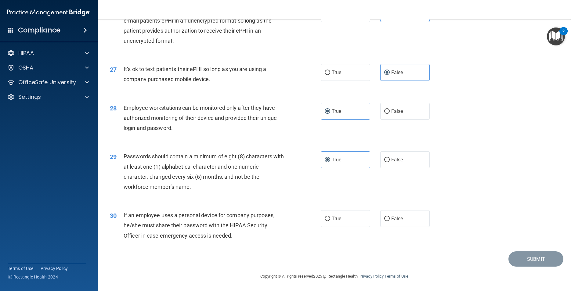
scroll to position [1271, 0]
click at [332, 218] on span "True" at bounding box center [336, 219] width 9 height 6
click at [330, 218] on input "True" at bounding box center [327, 219] width 5 height 5
radio input "true"
click at [520, 256] on button "Submit" at bounding box center [535, 259] width 55 height 16
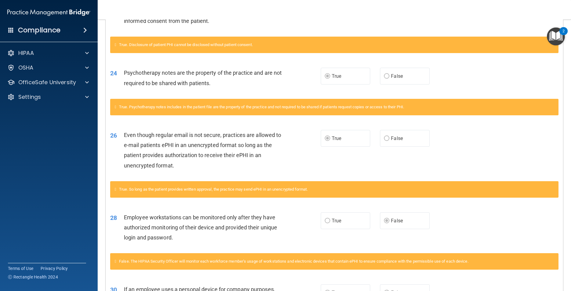
scroll to position [443, 0]
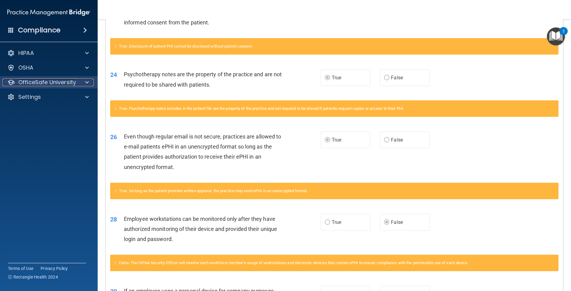
click at [71, 85] on p "OfficeSafe University" at bounding box center [47, 82] width 58 height 7
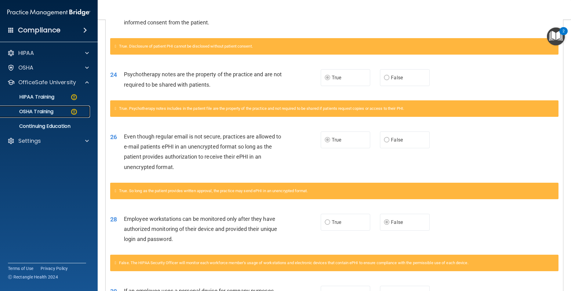
click at [72, 112] on img at bounding box center [74, 112] width 8 height 8
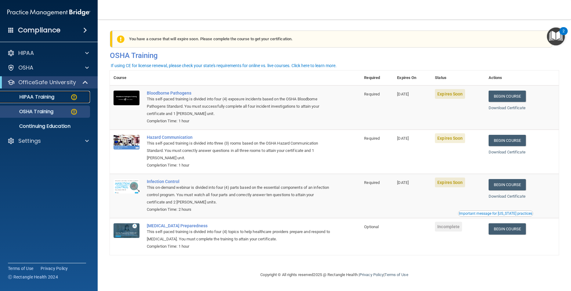
click at [59, 101] on link "HIPAA Training" at bounding box center [42, 97] width 96 height 12
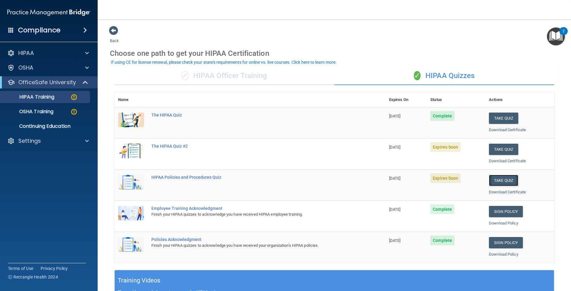
click at [504, 182] on button "Take Quiz" at bounding box center [503, 180] width 29 height 11
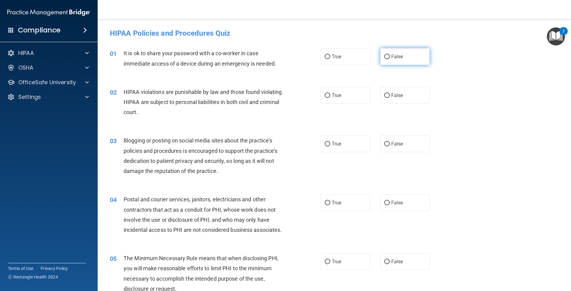
click at [395, 61] on label "False" at bounding box center [405, 56] width 50 height 17
click at [390, 59] on input "False" at bounding box center [386, 57] width 5 height 5
radio input "true"
click at [338, 97] on span "True" at bounding box center [336, 95] width 9 height 6
click at [330, 97] on input "True" at bounding box center [327, 95] width 5 height 5
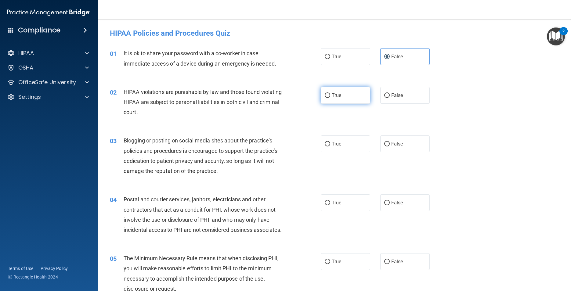
radio input "true"
click at [390, 147] on label "False" at bounding box center [405, 143] width 50 height 17
click at [390, 146] on input "False" at bounding box center [386, 144] width 5 height 5
radio input "true"
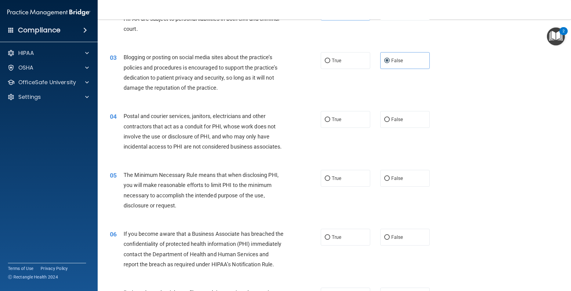
scroll to position [95, 0]
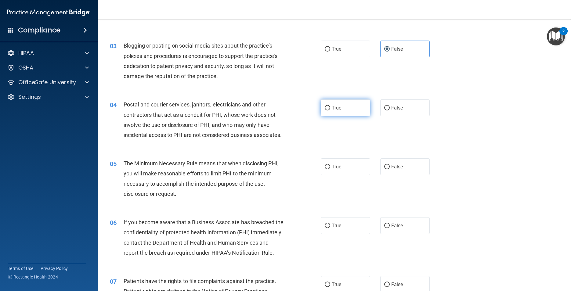
click at [327, 108] on input "True" at bounding box center [327, 108] width 5 height 5
radio input "true"
click at [329, 175] on label "True" at bounding box center [346, 166] width 50 height 17
click at [329, 169] on input "True" at bounding box center [327, 167] width 5 height 5
radio input "true"
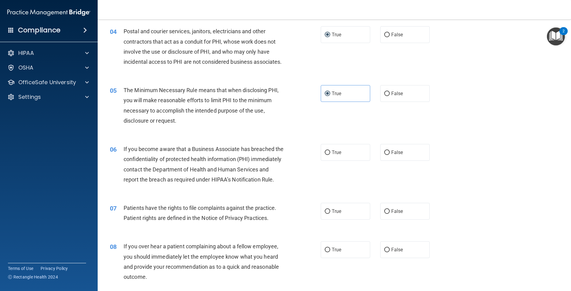
scroll to position [180, 0]
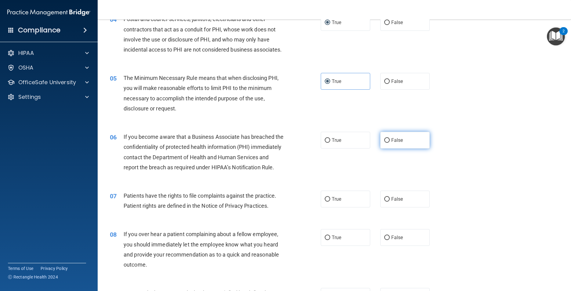
click at [399, 143] on span "False" at bounding box center [397, 140] width 12 height 6
click at [390, 143] on input "False" at bounding box center [386, 140] width 5 height 5
radio input "true"
click at [362, 207] on label "True" at bounding box center [346, 199] width 50 height 17
click at [330, 202] on input "True" at bounding box center [327, 199] width 5 height 5
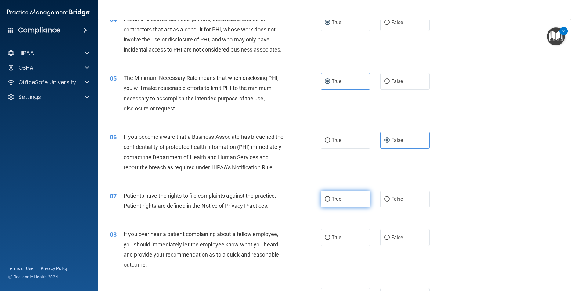
radio input "true"
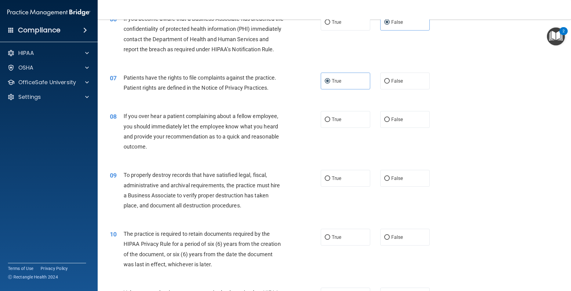
scroll to position [306, 0]
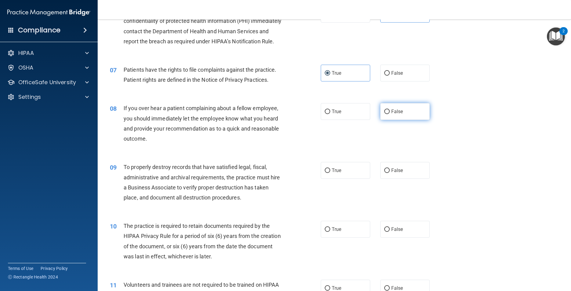
click at [389, 120] on label "False" at bounding box center [405, 111] width 50 height 17
click at [389, 114] on input "False" at bounding box center [386, 112] width 5 height 5
radio input "true"
click at [395, 173] on span "False" at bounding box center [397, 170] width 12 height 6
click at [390, 173] on input "False" at bounding box center [386, 170] width 5 height 5
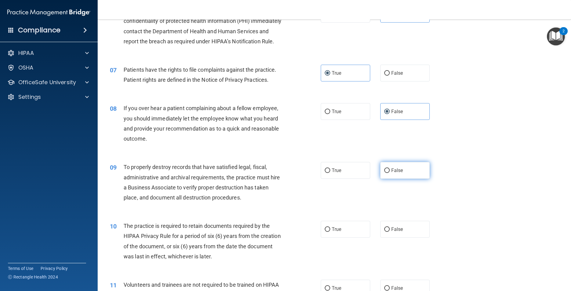
radio input "true"
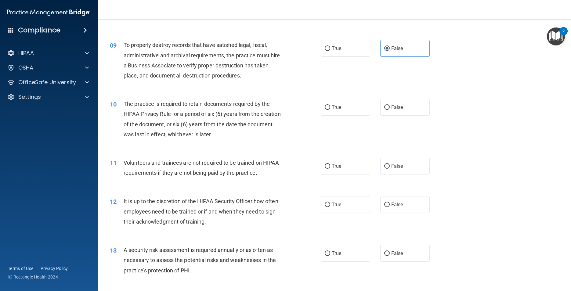
scroll to position [453, 0]
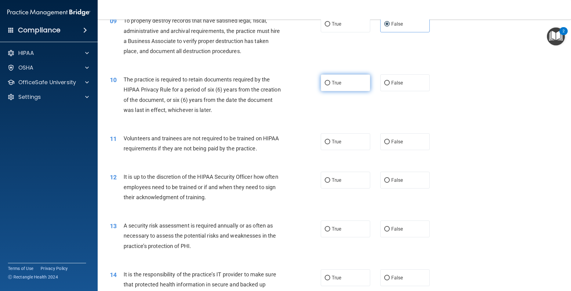
click at [345, 91] on label "True" at bounding box center [346, 82] width 50 height 17
click at [330, 85] on input "True" at bounding box center [327, 83] width 5 height 5
radio input "true"
click at [394, 145] on span "False" at bounding box center [397, 142] width 12 height 6
click at [390, 144] on input "False" at bounding box center [386, 142] width 5 height 5
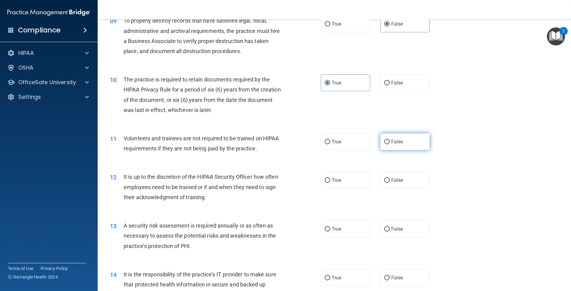
radio input "true"
click at [386, 189] on label "False" at bounding box center [405, 180] width 50 height 17
click at [386, 183] on input "False" at bounding box center [386, 180] width 5 height 5
radio input "true"
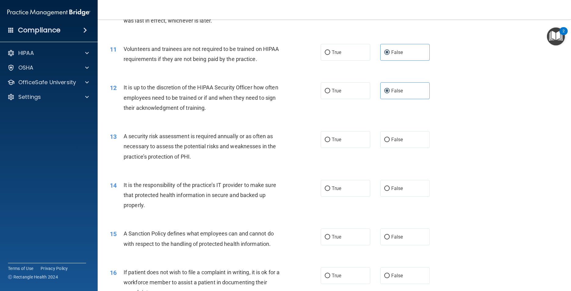
scroll to position [583, 0]
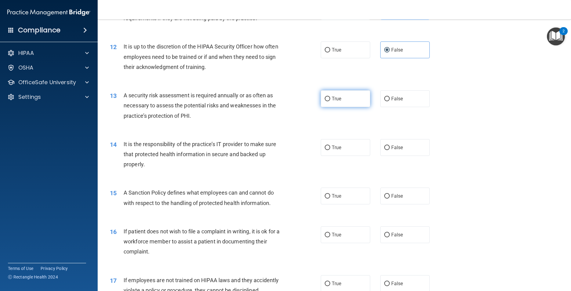
click at [332, 102] on span "True" at bounding box center [336, 99] width 9 height 6
click at [330, 101] on input "True" at bounding box center [327, 99] width 5 height 5
radio input "true"
click at [405, 156] on label "False" at bounding box center [405, 147] width 50 height 17
click at [390, 150] on input "False" at bounding box center [386, 148] width 5 height 5
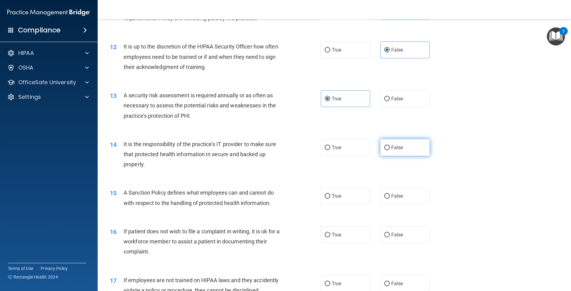
radio input "true"
click at [400, 204] on label "False" at bounding box center [405, 196] width 50 height 17
click at [390, 199] on input "False" at bounding box center [386, 196] width 5 height 5
radio input "true"
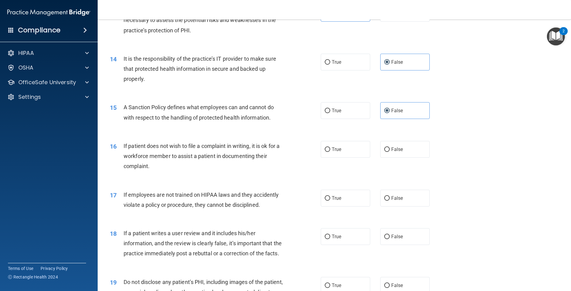
scroll to position [681, 0]
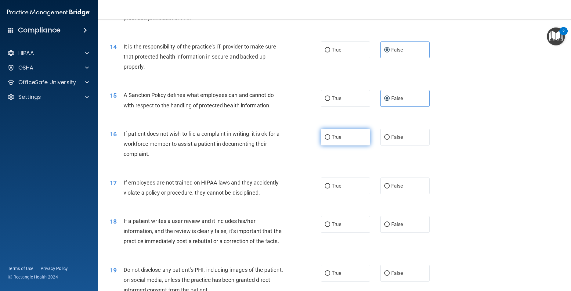
click at [342, 146] on label "True" at bounding box center [346, 137] width 50 height 17
click at [330, 140] on input "True" at bounding box center [327, 137] width 5 height 5
radio input "true"
click at [384, 189] on input "False" at bounding box center [386, 186] width 5 height 5
radio input "true"
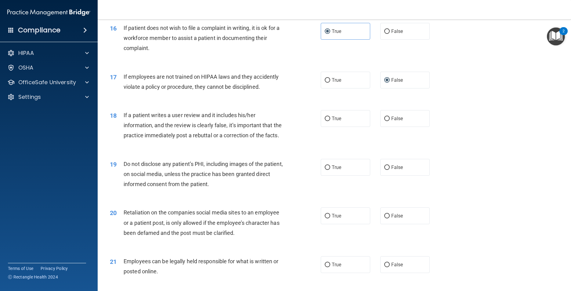
scroll to position [803, 0]
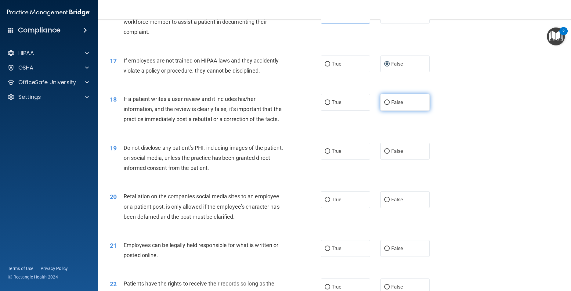
click at [399, 105] on span "False" at bounding box center [397, 102] width 12 height 6
click at [390, 105] on input "False" at bounding box center [386, 102] width 5 height 5
radio input "true"
click at [333, 160] on label "True" at bounding box center [346, 151] width 50 height 17
click at [330, 154] on input "True" at bounding box center [327, 151] width 5 height 5
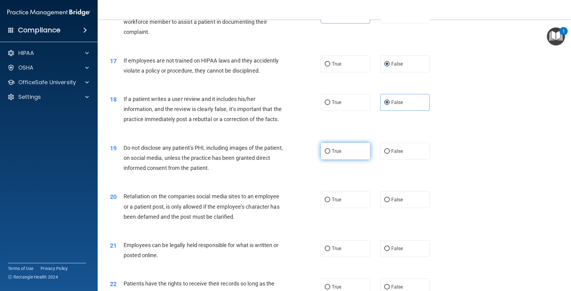
radio input "true"
click at [394, 203] on span "False" at bounding box center [397, 200] width 12 height 6
click at [390, 202] on input "False" at bounding box center [386, 200] width 5 height 5
radio input "true"
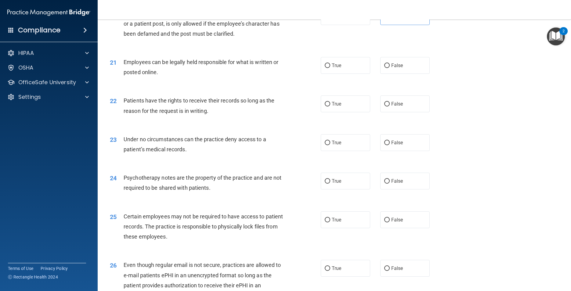
scroll to position [1014, 0]
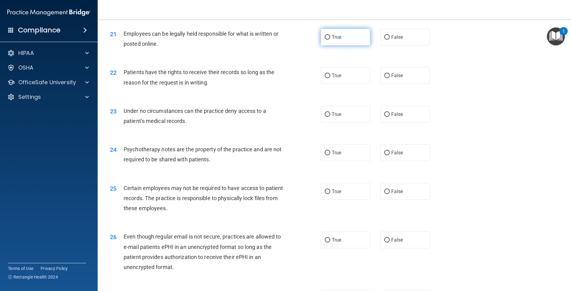
click at [345, 45] on label "True" at bounding box center [346, 37] width 50 height 17
click at [330, 40] on input "True" at bounding box center [327, 37] width 5 height 5
radio input "true"
click at [356, 84] on label "True" at bounding box center [346, 75] width 50 height 17
click at [330, 78] on input "True" at bounding box center [327, 76] width 5 height 5
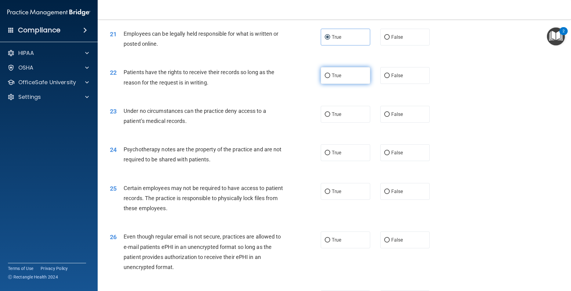
radio input "true"
click at [386, 117] on input "False" at bounding box center [386, 114] width 5 height 5
radio input "true"
click at [353, 161] on label "True" at bounding box center [346, 152] width 50 height 17
click at [330, 155] on input "True" at bounding box center [327, 153] width 5 height 5
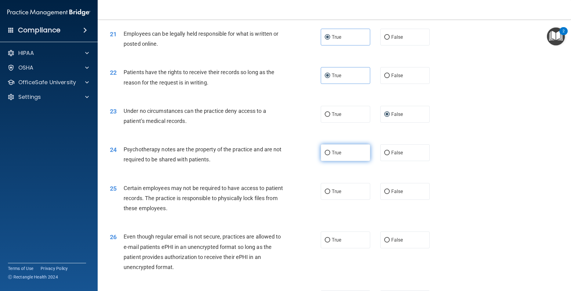
radio input "true"
click at [346, 200] on label "True" at bounding box center [346, 191] width 50 height 17
click at [330, 194] on input "True" at bounding box center [327, 191] width 5 height 5
radio input "true"
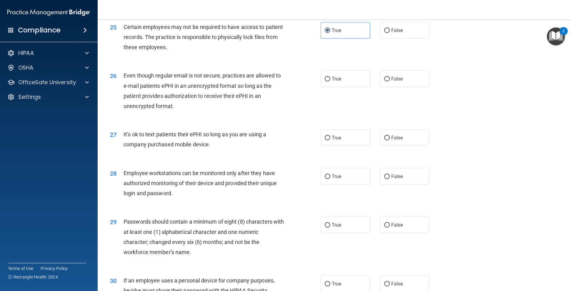
scroll to position [1181, 0]
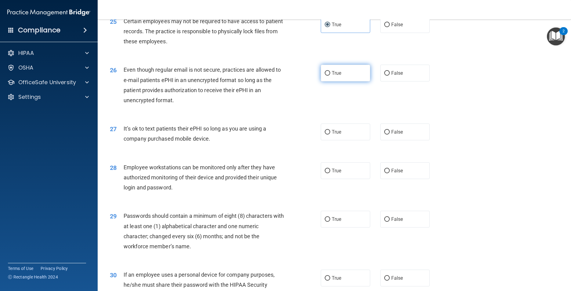
click at [354, 81] on label "True" at bounding box center [346, 73] width 50 height 17
click at [330, 76] on input "True" at bounding box center [327, 73] width 5 height 5
radio input "true"
click at [392, 135] on span "False" at bounding box center [397, 132] width 12 height 6
click at [390, 135] on input "False" at bounding box center [386, 132] width 5 height 5
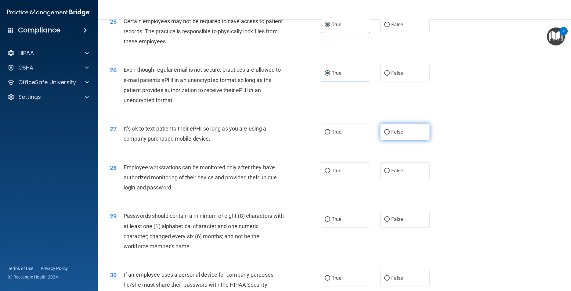
radio input "true"
click at [398, 174] on span "False" at bounding box center [397, 171] width 12 height 6
click at [390, 173] on input "False" at bounding box center [386, 171] width 5 height 5
radio input "true"
click at [350, 228] on label "True" at bounding box center [346, 219] width 50 height 17
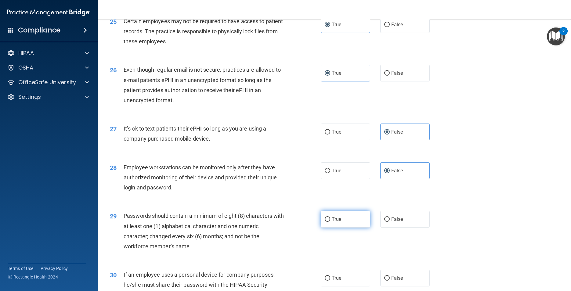
click at [330, 222] on input "True" at bounding box center [327, 219] width 5 height 5
radio input "true"
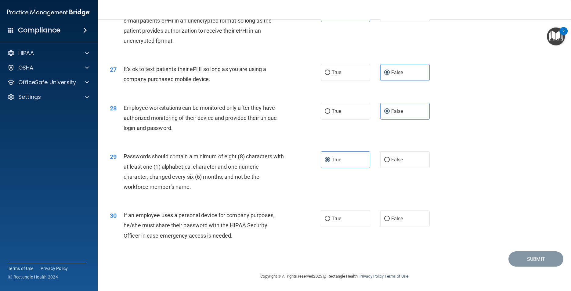
scroll to position [1262, 0]
click at [399, 221] on span "False" at bounding box center [397, 219] width 12 height 6
click at [390, 221] on input "False" at bounding box center [386, 219] width 5 height 5
radio input "true"
click at [520, 264] on button "Submit" at bounding box center [535, 259] width 55 height 16
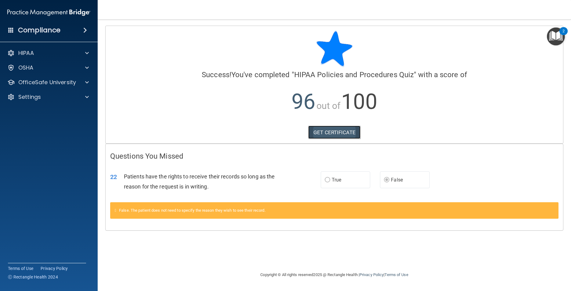
click at [323, 134] on link "GET CERTIFICATE" at bounding box center [334, 132] width 52 height 13
click at [87, 69] on span at bounding box center [87, 67] width 4 height 7
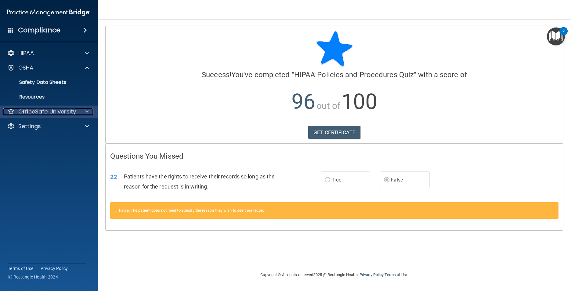
click at [92, 111] on div at bounding box center [85, 111] width 15 height 7
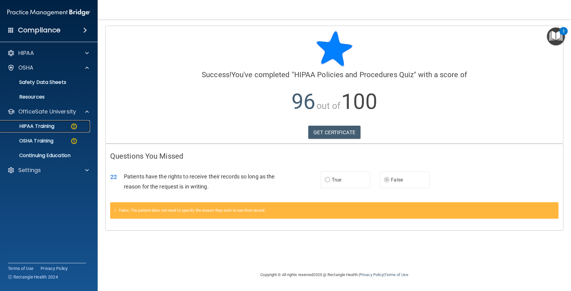
click at [78, 126] on div "HIPAA Training" at bounding box center [45, 126] width 83 height 6
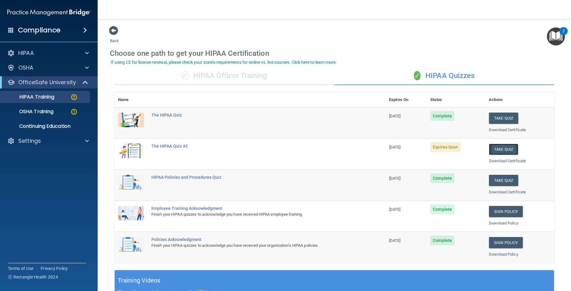
click at [501, 150] on button "Take Quiz" at bounding box center [503, 149] width 29 height 11
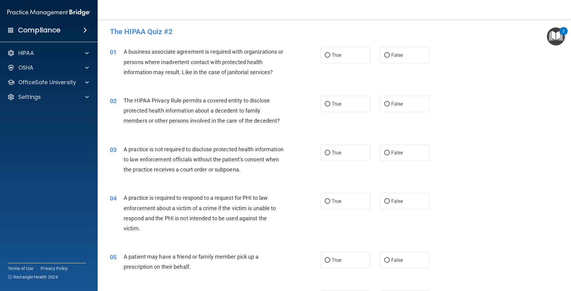
scroll to position [2, 0]
click at [401, 57] on label "False" at bounding box center [405, 54] width 50 height 17
click at [390, 57] on input "False" at bounding box center [386, 55] width 5 height 5
radio input "true"
click at [340, 104] on label "True" at bounding box center [346, 103] width 50 height 17
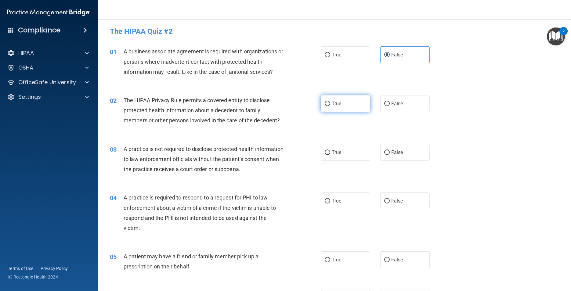
click at [330, 104] on input "True" at bounding box center [327, 104] width 5 height 5
radio input "true"
click at [398, 152] on span "False" at bounding box center [397, 152] width 12 height 6
click at [390, 152] on input "False" at bounding box center [386, 152] width 5 height 5
radio input "true"
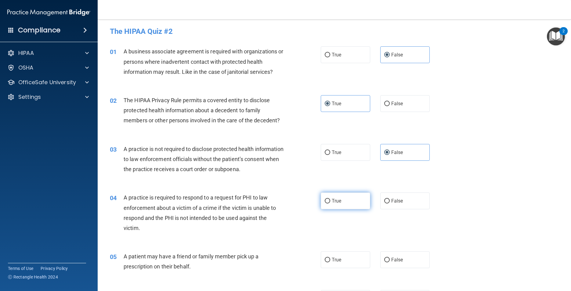
click at [332, 199] on span "True" at bounding box center [336, 201] width 9 height 6
click at [330, 199] on input "True" at bounding box center [327, 201] width 5 height 5
radio input "true"
click at [336, 258] on span "True" at bounding box center [336, 260] width 9 height 6
click at [330, 258] on input "True" at bounding box center [327, 260] width 5 height 5
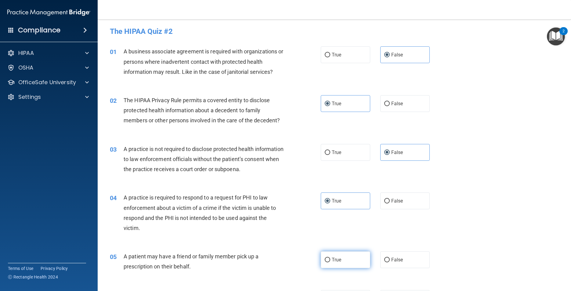
radio input "true"
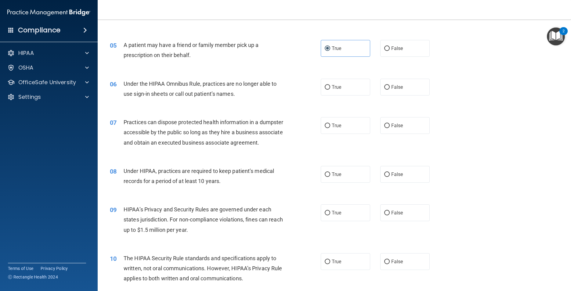
scroll to position [225, 0]
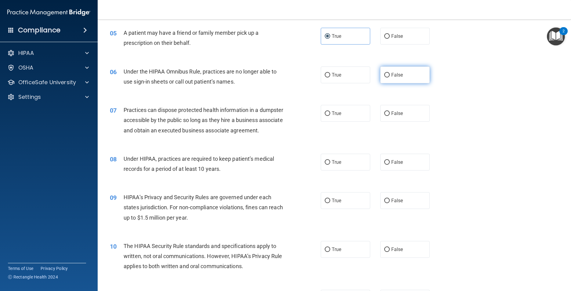
click at [384, 77] on input "False" at bounding box center [386, 75] width 5 height 5
radio input "true"
click at [386, 119] on label "False" at bounding box center [405, 113] width 50 height 17
click at [386, 116] on input "False" at bounding box center [386, 113] width 5 height 5
radio input "true"
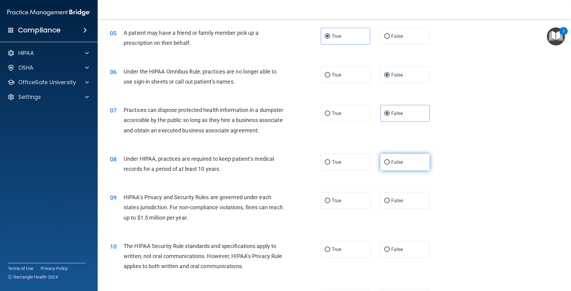
click at [386, 165] on input "False" at bounding box center [386, 162] width 5 height 5
radio input "true"
click at [388, 209] on label "False" at bounding box center [405, 200] width 50 height 17
click at [388, 203] on input "False" at bounding box center [386, 201] width 5 height 5
radio input "true"
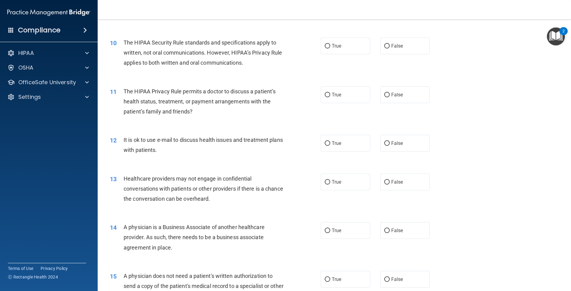
scroll to position [437, 0]
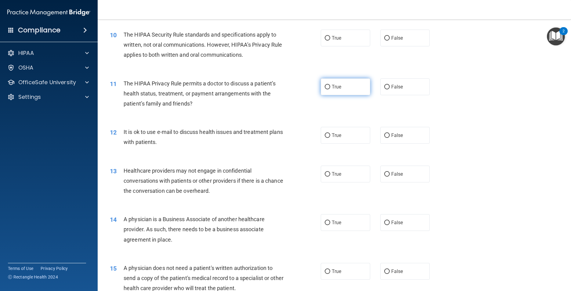
click at [333, 90] on span "True" at bounding box center [336, 87] width 9 height 6
click at [330, 89] on input "True" at bounding box center [327, 87] width 5 height 5
radio input "true"
click at [332, 138] on span "True" at bounding box center [336, 135] width 9 height 6
click at [330, 138] on input "True" at bounding box center [327, 135] width 5 height 5
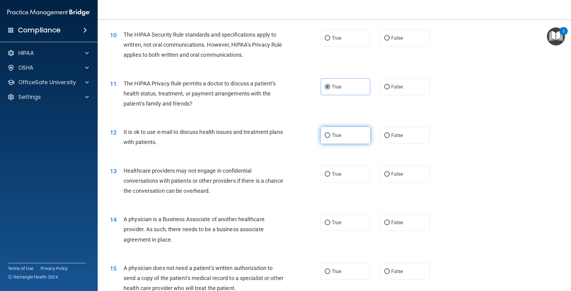
radio input "true"
click at [333, 182] on label "True" at bounding box center [346, 174] width 50 height 17
click at [330, 177] on input "True" at bounding box center [327, 174] width 5 height 5
radio input "true"
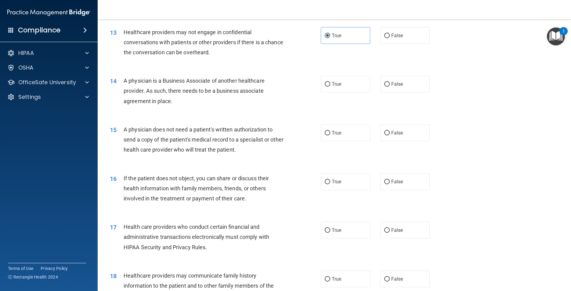
scroll to position [632, 0]
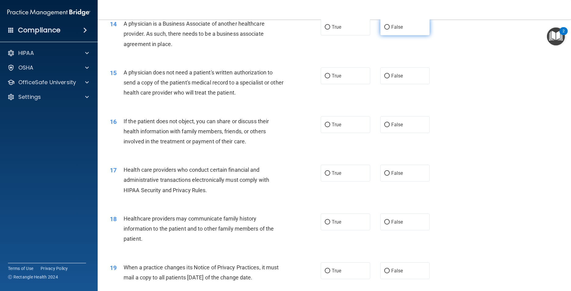
click at [395, 30] on span "False" at bounding box center [397, 27] width 12 height 6
click at [390, 30] on input "False" at bounding box center [386, 27] width 5 height 5
radio input "true"
click at [333, 79] on span "True" at bounding box center [336, 76] width 9 height 6
click at [330, 78] on input "True" at bounding box center [327, 76] width 5 height 5
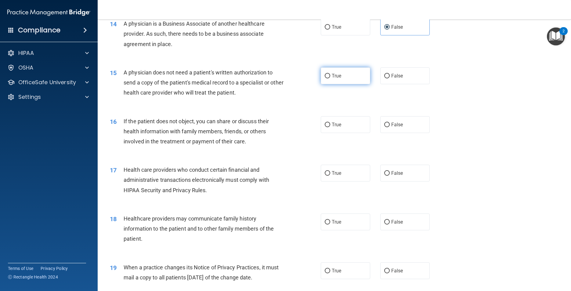
radio input "true"
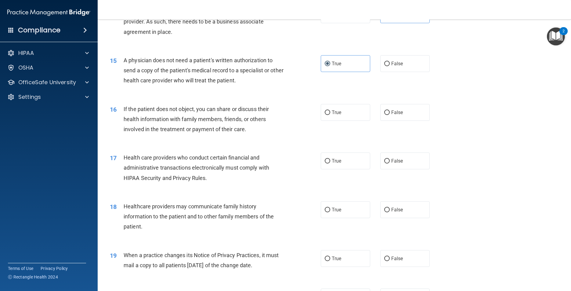
scroll to position [697, 0]
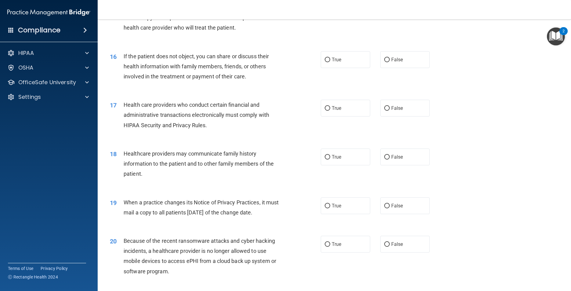
drag, startPoint x: 341, startPoint y: 72, endPoint x: 340, endPoint y: 95, distance: 23.2
click at [341, 68] on label "True" at bounding box center [346, 59] width 50 height 17
click at [330, 62] on input "True" at bounding box center [327, 60] width 5 height 5
radio input "true"
click at [335, 111] on span "True" at bounding box center [336, 108] width 9 height 6
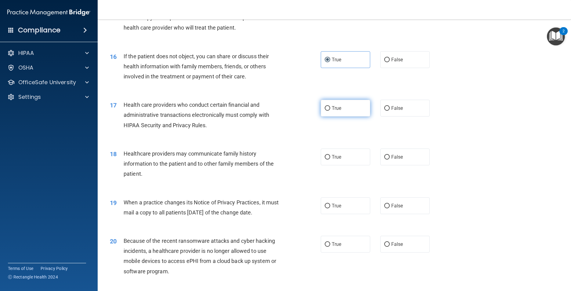
click at [330, 111] on input "True" at bounding box center [327, 108] width 5 height 5
radio input "true"
click at [392, 160] on span "False" at bounding box center [397, 157] width 12 height 6
click at [390, 160] on input "False" at bounding box center [386, 157] width 5 height 5
radio input "true"
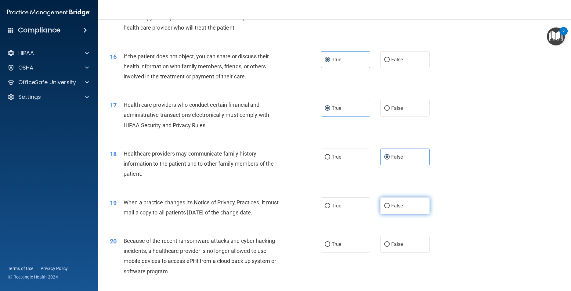
click at [388, 214] on label "False" at bounding box center [405, 205] width 50 height 17
click at [388, 208] on input "False" at bounding box center [386, 206] width 5 height 5
radio input "true"
click at [396, 247] on span "False" at bounding box center [397, 244] width 12 height 6
click at [390, 247] on input "False" at bounding box center [386, 244] width 5 height 5
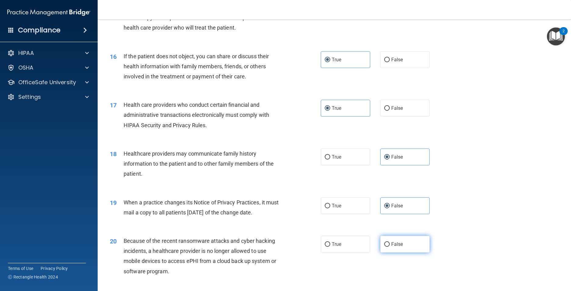
radio input "true"
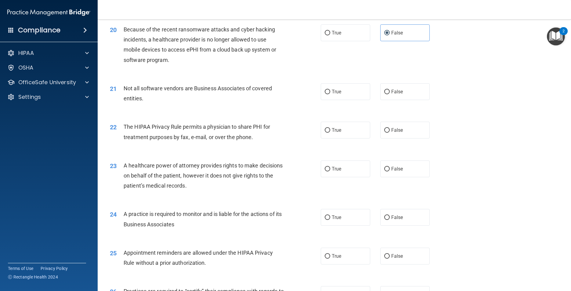
scroll to position [929, 0]
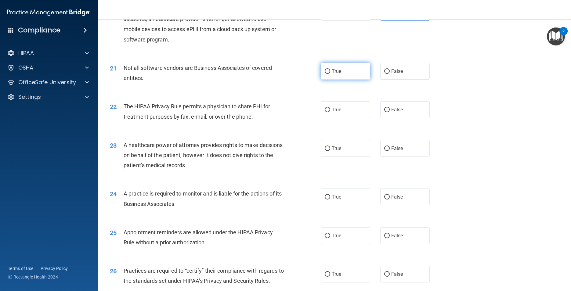
click at [333, 74] on span "True" at bounding box center [336, 71] width 9 height 6
click at [330, 74] on input "True" at bounding box center [327, 71] width 5 height 5
radio input "true"
click at [329, 118] on label "True" at bounding box center [346, 109] width 50 height 17
click at [329, 112] on input "True" at bounding box center [327, 110] width 5 height 5
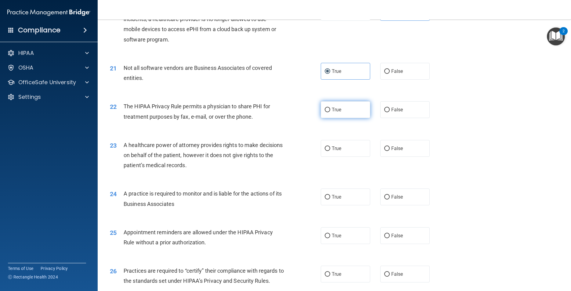
radio input "true"
click at [394, 151] on span "False" at bounding box center [397, 149] width 12 height 6
click at [390, 151] on input "False" at bounding box center [386, 148] width 5 height 5
radio input "true"
click at [395, 200] on span "False" at bounding box center [397, 197] width 12 height 6
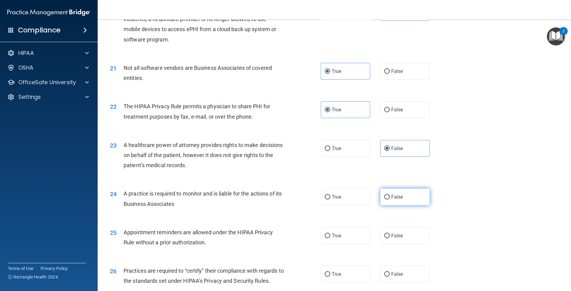
click at [390, 200] on input "False" at bounding box center [386, 197] width 5 height 5
radio input "true"
click at [333, 242] on label "True" at bounding box center [346, 235] width 50 height 17
click at [330, 238] on input "True" at bounding box center [327, 236] width 5 height 5
radio input "true"
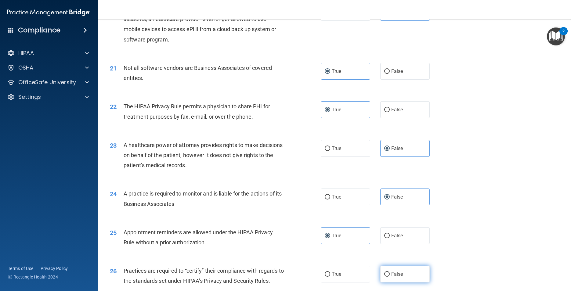
click at [387, 282] on label "False" at bounding box center [405, 274] width 50 height 17
click at [387, 277] on input "False" at bounding box center [386, 274] width 5 height 5
radio input "true"
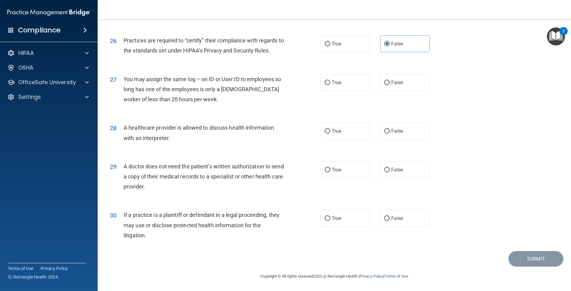
scroll to position [1165, 0]
click at [384, 85] on input "False" at bounding box center [386, 83] width 5 height 5
radio input "true"
click at [326, 139] on label "True" at bounding box center [346, 131] width 50 height 17
click at [326, 134] on input "True" at bounding box center [327, 131] width 5 height 5
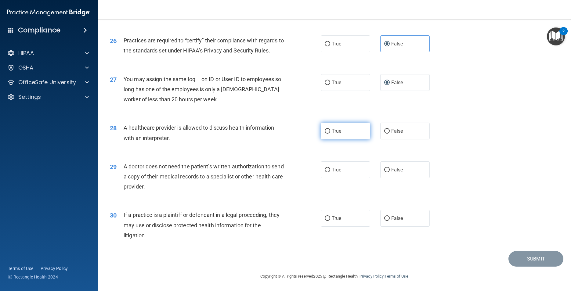
radio input "true"
click at [326, 172] on input "True" at bounding box center [327, 170] width 5 height 5
radio input "true"
click at [332, 221] on span "True" at bounding box center [336, 218] width 9 height 6
click at [330, 221] on input "True" at bounding box center [327, 218] width 5 height 5
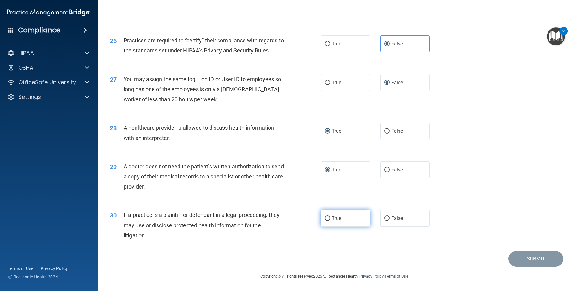
radio input "true"
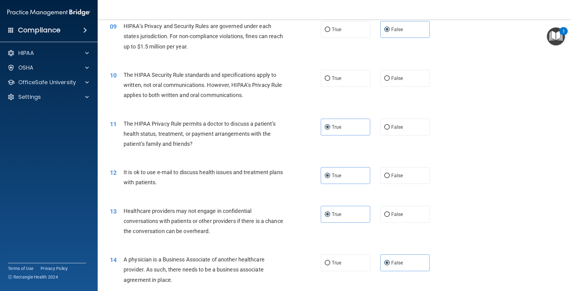
scroll to position [392, 0]
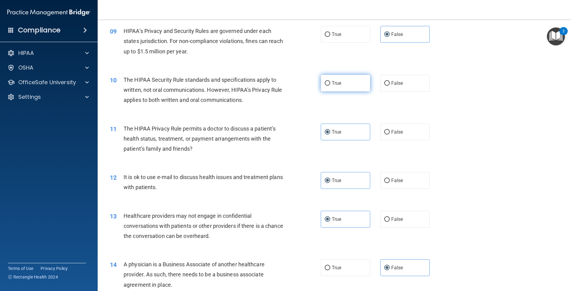
click at [347, 92] on label "True" at bounding box center [346, 83] width 50 height 17
click at [330, 86] on input "True" at bounding box center [327, 83] width 5 height 5
radio input "true"
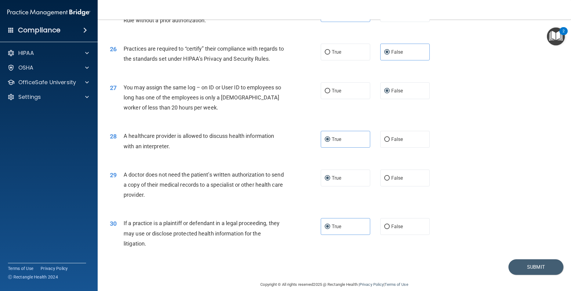
scroll to position [1170, 0]
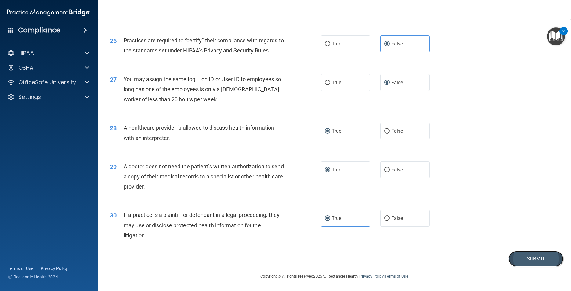
click at [516, 255] on button "Submit" at bounding box center [535, 259] width 55 height 16
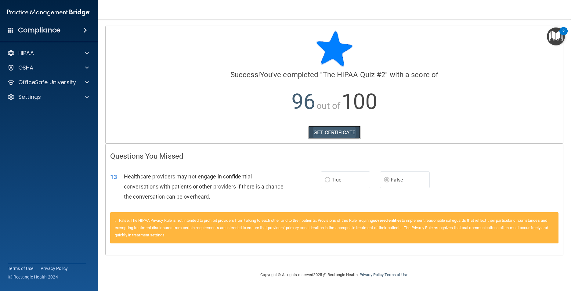
click at [331, 138] on link "GET CERTIFICATE" at bounding box center [334, 132] width 52 height 13
click at [67, 81] on p "OfficeSafe University" at bounding box center [47, 82] width 58 height 7
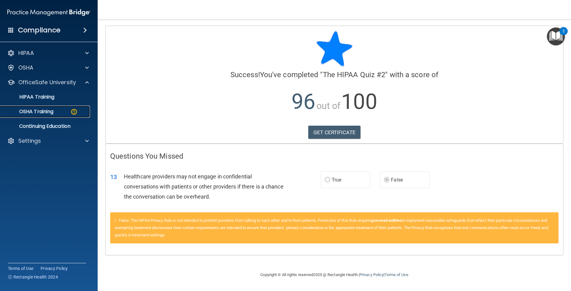
click at [63, 111] on div "OSHA Training" at bounding box center [45, 112] width 83 height 6
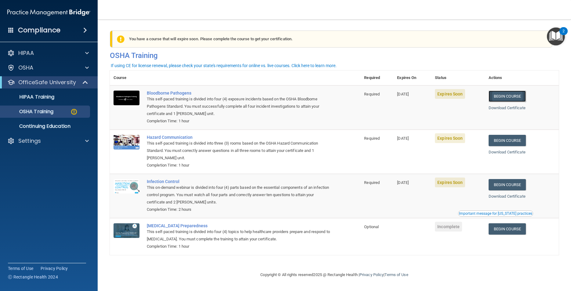
click at [508, 98] on link "Begin Course" at bounding box center [506, 96] width 37 height 11
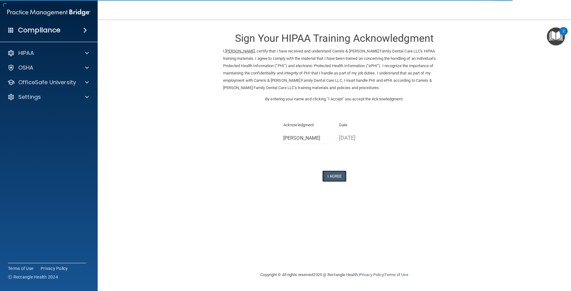
click at [336, 175] on button "I Agree" at bounding box center [334, 176] width 24 height 11
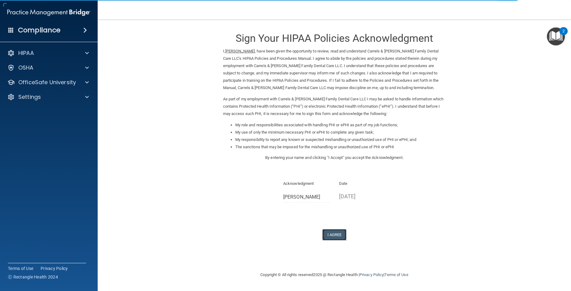
click at [339, 237] on button "I Agree" at bounding box center [334, 234] width 24 height 11
